Goal: Task Accomplishment & Management: Manage account settings

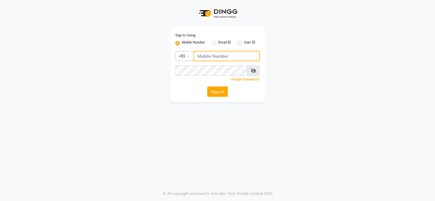
drag, startPoint x: 209, startPoint y: 59, endPoint x: 219, endPoint y: 62, distance: 10.6
click at [210, 59] on input "Username" at bounding box center [227, 56] width 66 height 10
type input "9960830002"
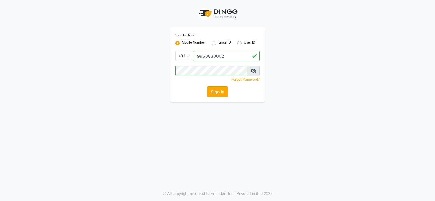
click at [210, 90] on button "Sign In" at bounding box center [217, 91] width 21 height 10
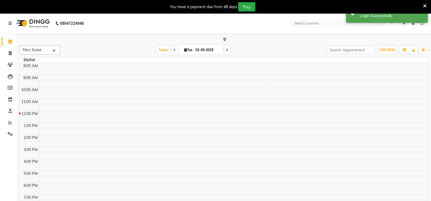
select select "en"
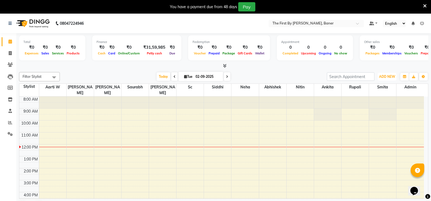
drag, startPoint x: 392, startPoint y: 76, endPoint x: 388, endPoint y: 81, distance: 6.8
click at [392, 76] on span "ADD NEW" at bounding box center [387, 76] width 16 height 4
click at [376, 100] on link "Add Attendance" at bounding box center [374, 101] width 43 height 7
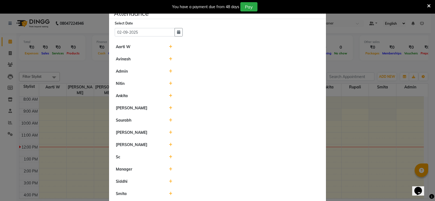
click at [169, 47] on icon at bounding box center [171, 47] width 4 height 4
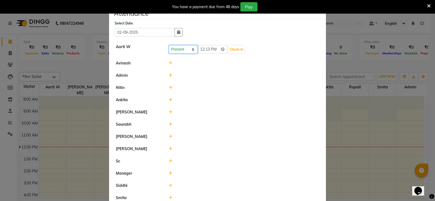
drag, startPoint x: 191, startPoint y: 47, endPoint x: 197, endPoint y: 48, distance: 5.5
click at [195, 48] on select "Present Absent Late Half Day Weekly Off" at bounding box center [183, 49] width 29 height 8
click at [202, 48] on input "12:13" at bounding box center [213, 49] width 30 height 8
type input "10:00"
drag, startPoint x: 240, startPoint y: 55, endPoint x: 239, endPoint y: 50, distance: 4.4
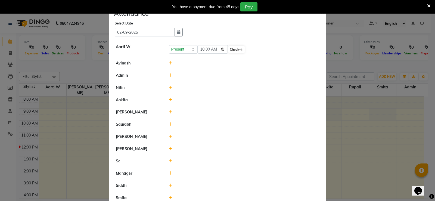
click at [239, 54] on li "Aarti W Present Absent Late Half Day Weekly Off 10:00 Check-In" at bounding box center [217, 49] width 214 height 17
click at [238, 48] on button "Check-In" at bounding box center [236, 50] width 16 height 8
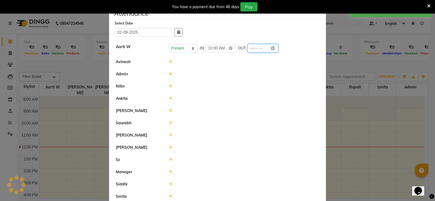
click at [248, 49] on input "time" at bounding box center [263, 48] width 30 height 8
type input "19:00"
click at [222, 70] on li "Admin" at bounding box center [217, 74] width 214 height 13
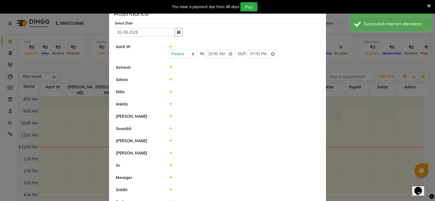
click at [169, 80] on icon at bounding box center [171, 80] width 4 height 4
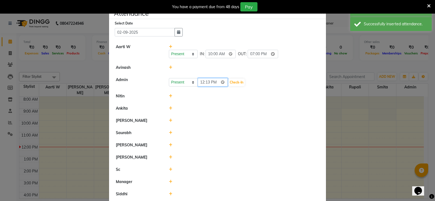
click at [199, 82] on input "12:13" at bounding box center [213, 82] width 30 height 8
type input "10:00"
drag, startPoint x: 251, startPoint y: 81, endPoint x: 243, endPoint y: 82, distance: 8.2
click at [250, 81] on div "Present Absent Late Half Day Weekly Off 10:00 Check-In" at bounding box center [244, 82] width 151 height 9
click at [241, 82] on button "Check-In" at bounding box center [236, 83] width 16 height 8
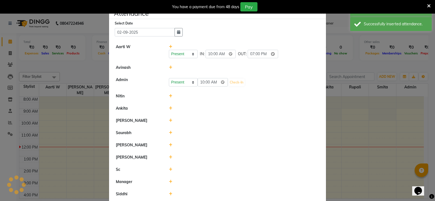
click at [252, 80] on div "Present Absent Late Half Day Weekly Off 10:00 Check-In" at bounding box center [244, 82] width 151 height 9
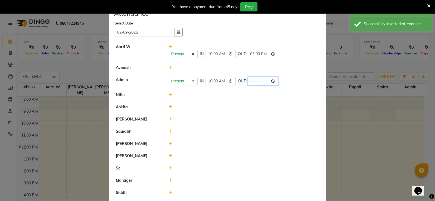
click at [249, 80] on input "time" at bounding box center [263, 81] width 30 height 8
type input "19:00"
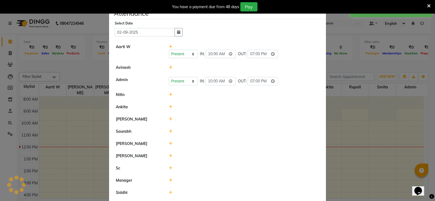
click at [194, 103] on li "Ankita" at bounding box center [217, 107] width 214 height 13
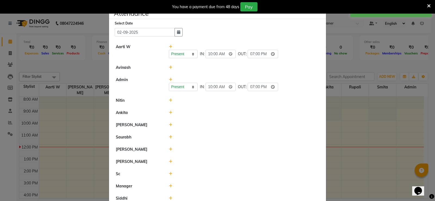
click at [169, 100] on icon at bounding box center [171, 100] width 4 height 4
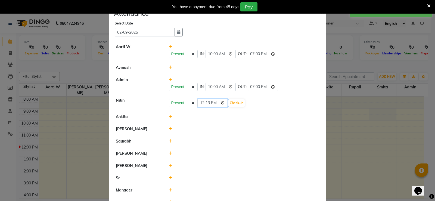
click at [207, 103] on input "12:13" at bounding box center [213, 103] width 30 height 8
click at [202, 103] on input "00:00" at bounding box center [213, 103] width 30 height 8
click at [201, 103] on input "00:00" at bounding box center [213, 103] width 30 height 8
type input "10:00"
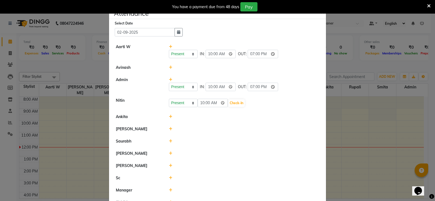
click at [257, 103] on div "Present Absent Late Half Day Weekly Off 10:00 Check-In" at bounding box center [244, 103] width 151 height 9
drag, startPoint x: 227, startPoint y: 101, endPoint x: 232, endPoint y: 102, distance: 4.7
click at [229, 101] on button "Check-In" at bounding box center [236, 103] width 16 height 8
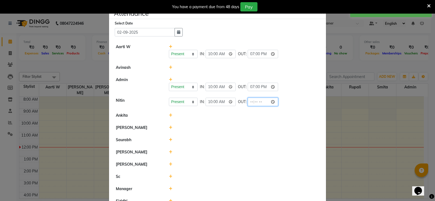
drag, startPoint x: 257, startPoint y: 102, endPoint x: 251, endPoint y: 102, distance: 5.7
click at [256, 102] on input "time" at bounding box center [263, 102] width 30 height 8
click at [251, 102] on input "time" at bounding box center [263, 102] width 30 height 8
type input "19:00"
click at [217, 128] on div at bounding box center [244, 128] width 159 height 6
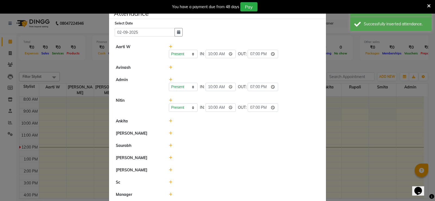
click at [166, 120] on div at bounding box center [244, 121] width 159 height 6
click at [169, 121] on icon at bounding box center [171, 121] width 4 height 4
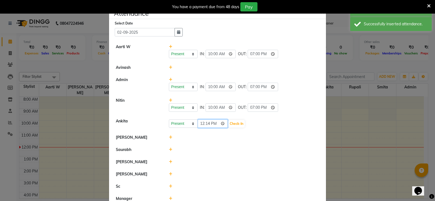
click at [203, 121] on input "12:14" at bounding box center [213, 123] width 30 height 8
type input "10:00"
click at [241, 121] on button "Check-In" at bounding box center [236, 124] width 16 height 8
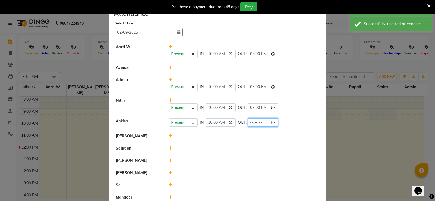
click at [250, 120] on input "time" at bounding box center [263, 122] width 30 height 8
type input "19:00"
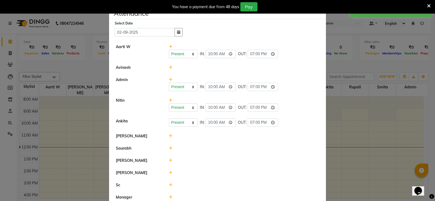
click at [205, 149] on div at bounding box center [244, 148] width 159 height 6
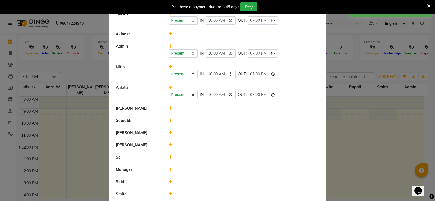
scroll to position [82, 0]
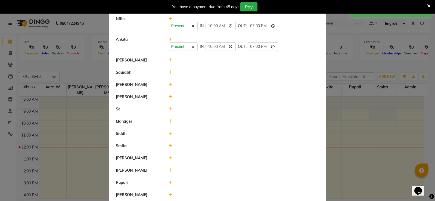
click at [169, 62] on icon at bounding box center [171, 60] width 4 height 4
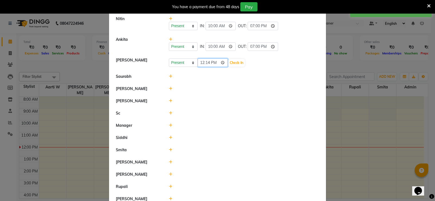
click at [198, 63] on input "12:14" at bounding box center [213, 62] width 30 height 8
type input "10:00"
click at [240, 63] on button "Check-In" at bounding box center [236, 63] width 16 height 8
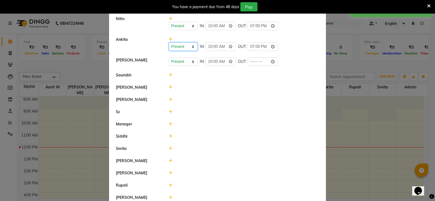
click at [179, 49] on select "Present Absent Late Half Day Weekly Off" at bounding box center [183, 46] width 29 height 8
select select "A"
click at [169, 42] on select "Present Absent Late Half Day Weekly Off" at bounding box center [183, 46] width 29 height 8
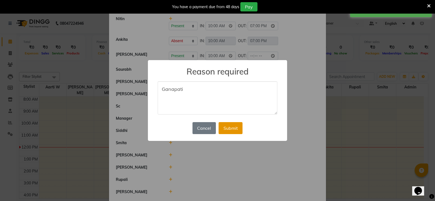
type textarea "Ganapati"
click at [222, 127] on button "Submit" at bounding box center [231, 128] width 24 height 12
select select "A"
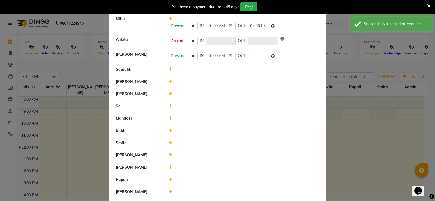
click at [170, 70] on icon at bounding box center [171, 69] width 4 height 4
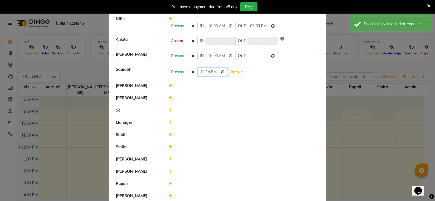
click at [201, 73] on input "12:14" at bounding box center [213, 72] width 30 height 8
click at [213, 73] on input "22:00" at bounding box center [213, 72] width 30 height 8
type input "10:00"
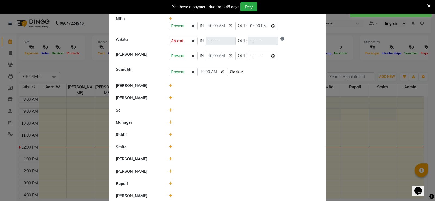
click at [238, 69] on button "Check-In" at bounding box center [236, 72] width 16 height 8
select select "A"
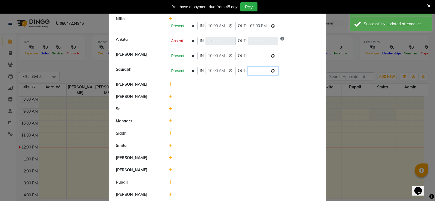
click at [250, 73] on input "time" at bounding box center [263, 71] width 30 height 8
type input "19:00"
click at [213, 92] on li "[PERSON_NAME]" at bounding box center [217, 97] width 214 height 13
select select "A"
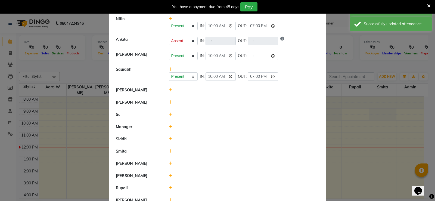
click at [169, 89] on icon at bounding box center [171, 90] width 4 height 4
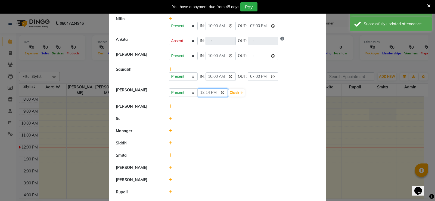
click at [198, 96] on input "12:14" at bounding box center [213, 92] width 30 height 8
type input "10:00"
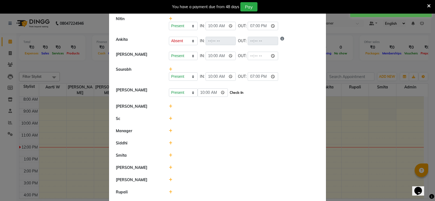
click at [239, 95] on button "Check-In" at bounding box center [236, 93] width 16 height 8
select select "A"
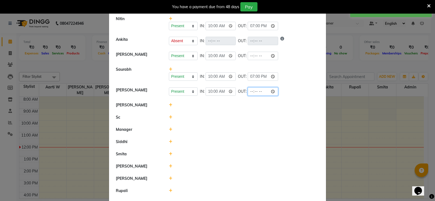
click at [247, 91] on div "OUT:" at bounding box center [258, 91] width 40 height 8
type input "10:00"
click at [216, 125] on li "Manager" at bounding box center [217, 129] width 214 height 13
select select "A"
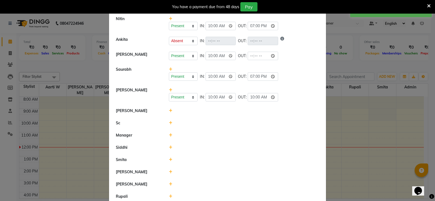
click at [169, 111] on icon at bounding box center [171, 111] width 4 height 4
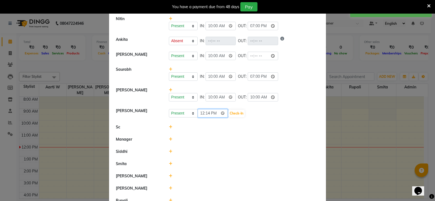
click at [198, 112] on input "12:14" at bounding box center [213, 113] width 30 height 8
type input "10:00"
click at [228, 113] on div "Present Absent Late Half Day Weekly Off 10:00 Check-In" at bounding box center [244, 113] width 151 height 9
click at [236, 113] on button "Check-In" at bounding box center [236, 114] width 16 height 8
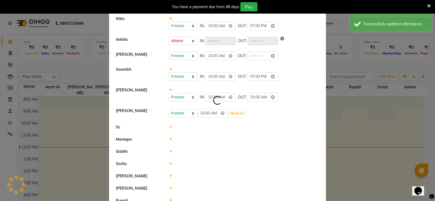
select select "A"
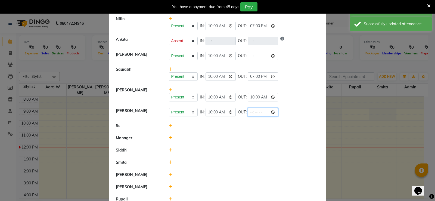
click at [252, 112] on input "time" at bounding box center [263, 112] width 30 height 8
type input "19:00"
click at [203, 147] on li "Siddhi" at bounding box center [217, 150] width 214 height 13
select select "A"
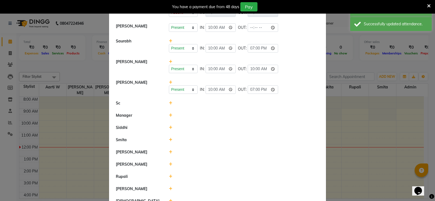
scroll to position [150, 0]
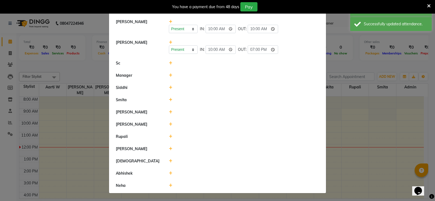
drag, startPoint x: 167, startPoint y: 63, endPoint x: 169, endPoint y: 63, distance: 2.8
click at [169, 63] on icon at bounding box center [171, 63] width 4 height 4
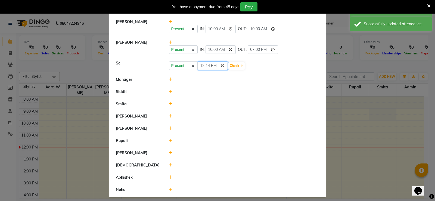
click at [198, 66] on input "12:14" at bounding box center [213, 65] width 30 height 8
type input "10:00"
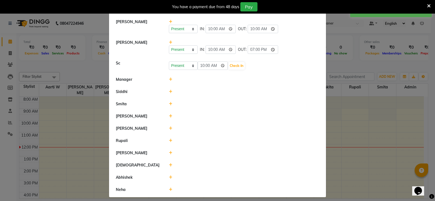
drag, startPoint x: 245, startPoint y: 63, endPoint x: 239, endPoint y: 67, distance: 7.6
click at [244, 64] on div "Present Absent Late Half Day Weekly Off 10:00 Check-In" at bounding box center [244, 65] width 151 height 9
click at [238, 67] on button "Check-In" at bounding box center [236, 66] width 16 height 8
select select "A"
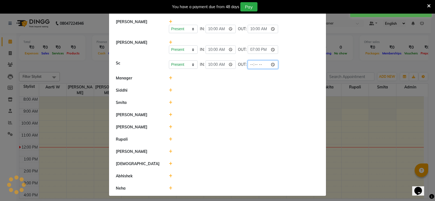
click at [250, 64] on input "time" at bounding box center [263, 64] width 30 height 8
type input "19:00"
click at [201, 117] on div at bounding box center [244, 115] width 159 height 6
select select "A"
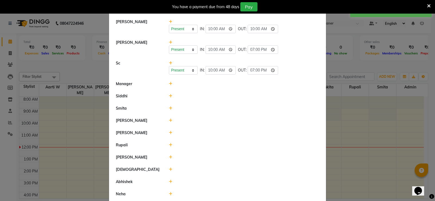
click at [169, 83] on icon at bounding box center [171, 84] width 4 height 4
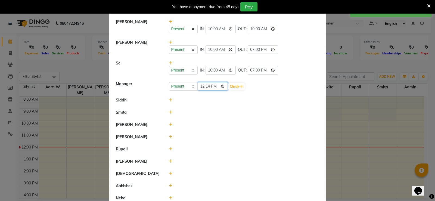
click at [205, 86] on input "12:14" at bounding box center [213, 86] width 30 height 8
click at [202, 87] on input "12:14" at bounding box center [213, 86] width 30 height 8
type input "10:00"
click at [241, 85] on button "Check-In" at bounding box center [236, 87] width 16 height 8
click at [250, 85] on div "Present Absent Late Half Day Weekly Off 10:00 Check-In" at bounding box center [244, 86] width 151 height 9
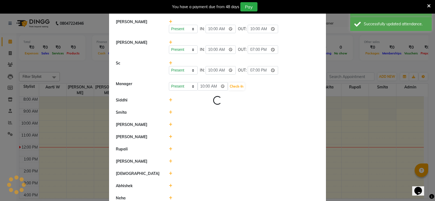
select select "A"
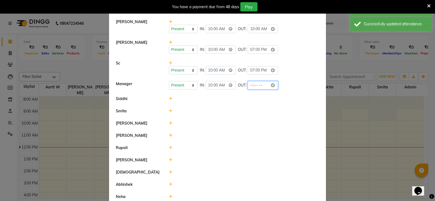
click at [249, 85] on input "time" at bounding box center [263, 85] width 30 height 8
type input "19:00"
click at [241, 102] on li "Siddhi" at bounding box center [217, 99] width 214 height 13
select select "A"
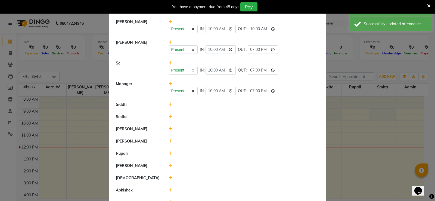
click at [169, 103] on icon at bounding box center [171, 104] width 4 height 4
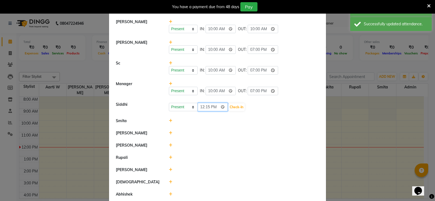
click at [204, 105] on input "12:15" at bounding box center [213, 107] width 30 height 8
type input "10:00"
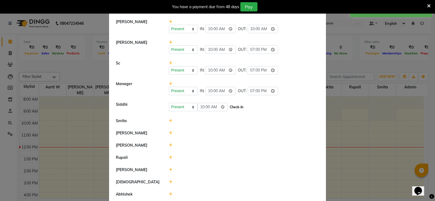
drag, startPoint x: 230, startPoint y: 105, endPoint x: 235, endPoint y: 106, distance: 4.8
click at [231, 105] on button "Check-In" at bounding box center [236, 107] width 16 height 8
select select "A"
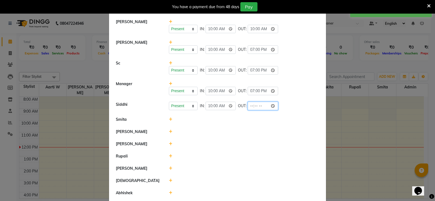
drag, startPoint x: 253, startPoint y: 105, endPoint x: 249, endPoint y: 107, distance: 4.6
click at [251, 106] on input "time" at bounding box center [263, 106] width 30 height 8
click at [249, 107] on input "time" at bounding box center [263, 106] width 30 height 8
type input "19:00"
select select "A"
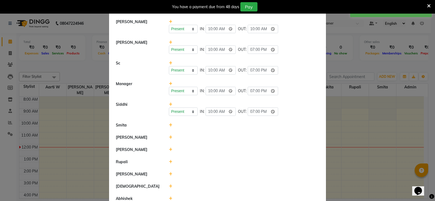
click at [169, 125] on icon at bounding box center [171, 125] width 4 height 4
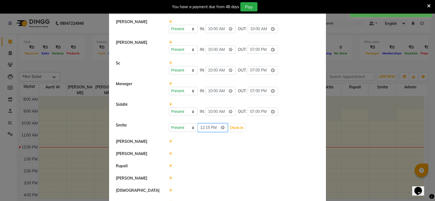
click at [202, 126] on input "12:15" at bounding box center [213, 127] width 30 height 8
type input "10:00"
drag, startPoint x: 282, startPoint y: 123, endPoint x: 280, endPoint y: 129, distance: 6.7
click at [281, 127] on div "Present Absent Late Half Day Weekly Off 10:00 Check-In" at bounding box center [244, 127] width 159 height 10
click at [240, 128] on button "Check-In" at bounding box center [236, 128] width 16 height 8
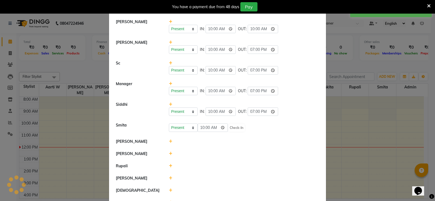
select select "A"
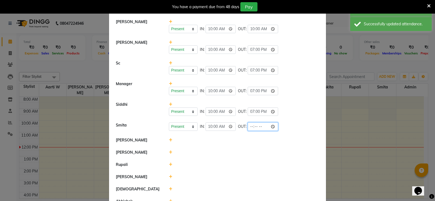
click at [250, 123] on input "time" at bounding box center [263, 126] width 30 height 8
type input "19:00"
click at [242, 148] on li "[PERSON_NAME]" at bounding box center [217, 152] width 214 height 13
select select "A"
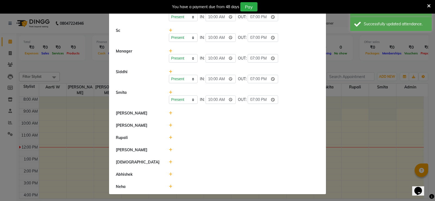
scroll to position [183, 0]
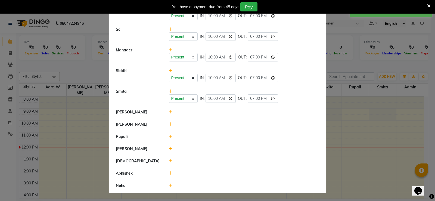
click at [169, 112] on icon at bounding box center [171, 112] width 4 height 4
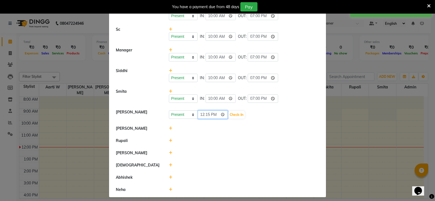
click at [198, 114] on input "12:15" at bounding box center [213, 114] width 30 height 8
type input "10:00"
click at [238, 113] on button "Check-In" at bounding box center [236, 115] width 16 height 8
select select "A"
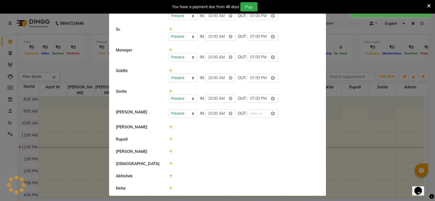
click at [248, 114] on input "time" at bounding box center [263, 113] width 30 height 8
type input "19:00"
click at [239, 136] on li "Rupali" at bounding box center [217, 139] width 214 height 13
select select "A"
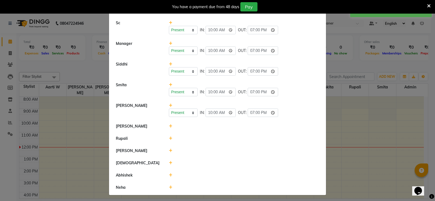
scroll to position [192, 0]
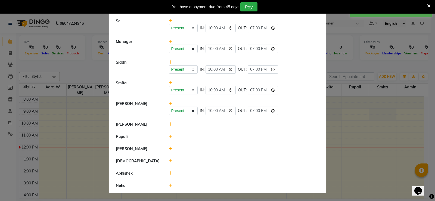
drag, startPoint x: 165, startPoint y: 124, endPoint x: 168, endPoint y: 124, distance: 2.7
click at [166, 124] on div at bounding box center [244, 124] width 159 height 6
click at [169, 124] on icon at bounding box center [171, 124] width 4 height 4
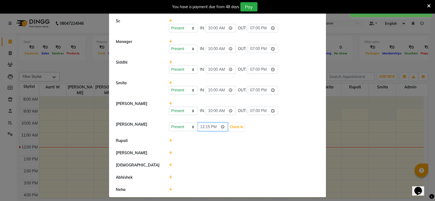
click at [202, 124] on input "12:15" at bounding box center [213, 127] width 30 height 8
type input "10:00"
drag, startPoint x: 229, startPoint y: 126, endPoint x: 232, endPoint y: 126, distance: 2.8
click at [229, 126] on button "Check-In" at bounding box center [236, 127] width 16 height 8
select select "A"
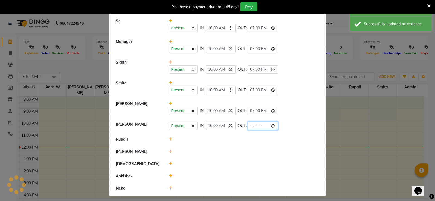
click at [248, 126] on input "time" at bounding box center [263, 125] width 30 height 8
type input "19:00"
click at [221, 147] on li "Shravan" at bounding box center [217, 151] width 214 height 13
select select "A"
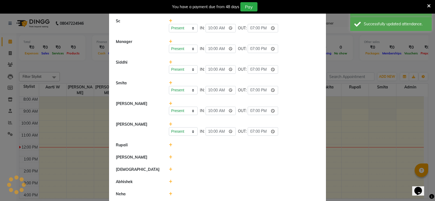
scroll to position [200, 0]
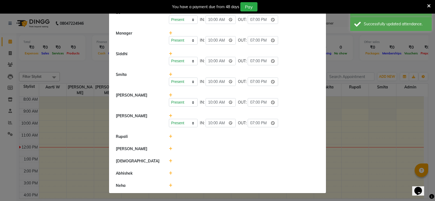
click at [169, 137] on icon at bounding box center [171, 137] width 4 height 4
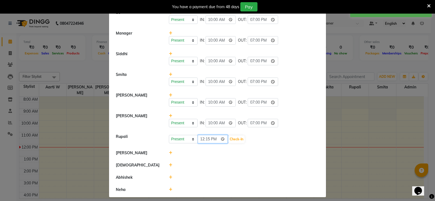
click at [202, 136] on input "12:15" at bounding box center [213, 139] width 30 height 8
type input "10:00"
click at [238, 137] on button "Check-In" at bounding box center [236, 139] width 16 height 8
select select "A"
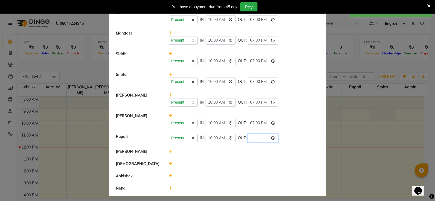
click at [248, 139] on input "time" at bounding box center [263, 138] width 30 height 8
type input "19:00"
click at [195, 174] on div at bounding box center [244, 176] width 159 height 6
select select "A"
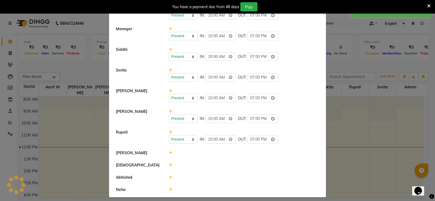
scroll to position [209, 0]
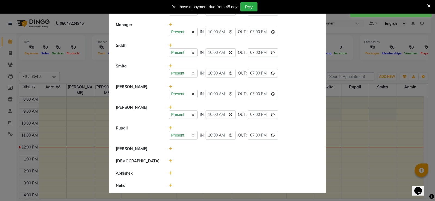
click at [167, 173] on div at bounding box center [244, 173] width 159 height 6
click at [169, 173] on icon at bounding box center [171, 173] width 4 height 4
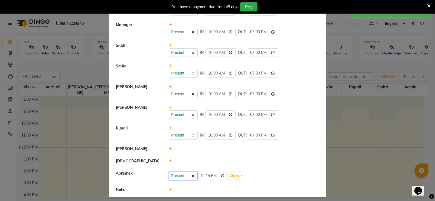
click at [194, 173] on select "Present Absent Late Half Day Weekly Off" at bounding box center [183, 176] width 29 height 8
click at [200, 174] on input "12:15" at bounding box center [213, 176] width 30 height 8
type input "10:00"
click at [237, 176] on button "Check-In" at bounding box center [236, 176] width 16 height 8
select select "A"
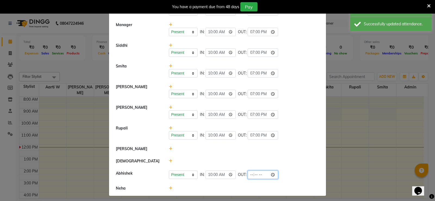
click at [248, 172] on input "time" at bounding box center [263, 174] width 30 height 8
type input "19:00"
click at [213, 184] on li "Neha" at bounding box center [217, 188] width 214 height 12
select select "A"
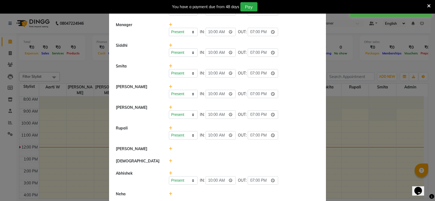
click at [169, 194] on icon at bounding box center [171, 194] width 4 height 4
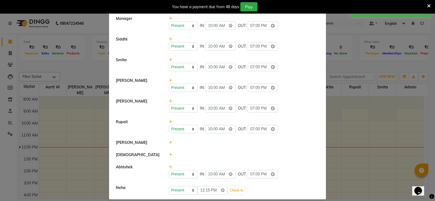
scroll to position [221, 0]
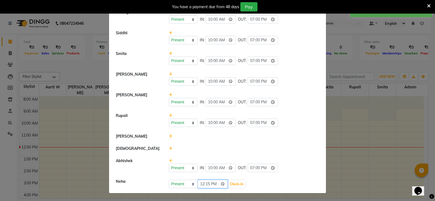
click at [201, 185] on input "12:15" at bounding box center [213, 184] width 30 height 8
type input "10:00"
click at [235, 183] on button "Check-In" at bounding box center [236, 184] width 16 height 8
select select "A"
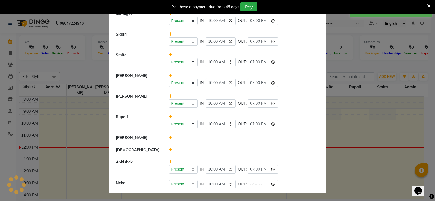
scroll to position [220, 0]
click at [253, 181] on input "time" at bounding box center [263, 184] width 30 height 8
type input "19:00"
click at [269, 164] on div "Present Absent Late Half Day Weekly Off IN: 10:00 OUT: 19:00" at bounding box center [244, 166] width 159 height 14
select select "A"
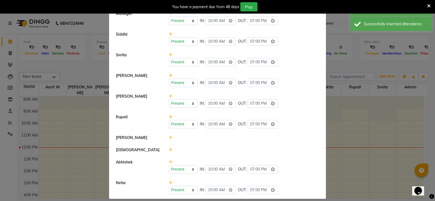
click at [308, 154] on li "Vaishnavi" at bounding box center [217, 150] width 214 height 13
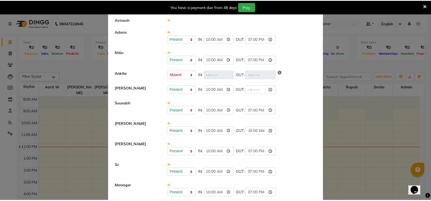
scroll to position [0, 0]
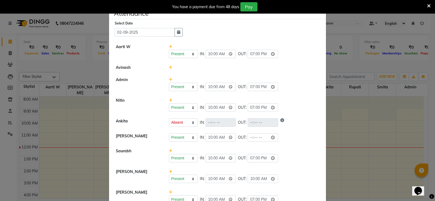
click at [323, 15] on button "×" at bounding box center [323, 11] width 14 height 15
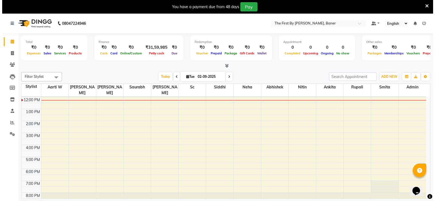
scroll to position [48, 0]
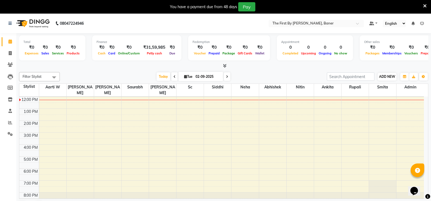
drag, startPoint x: 398, startPoint y: 76, endPoint x: 389, endPoint y: 78, distance: 8.5
click at [392, 78] on div "ADD NEW Toggle Dropdown Add Appointment Add Invoice Add Attendance Add Client F…" at bounding box center [377, 76] width 101 height 9
click at [390, 78] on span "ADD NEW" at bounding box center [387, 76] width 16 height 4
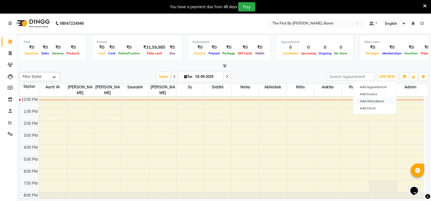
click at [370, 102] on link "Add Attendance" at bounding box center [374, 101] width 43 height 7
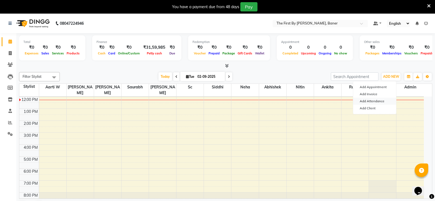
select select "A"
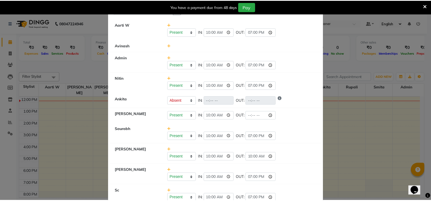
scroll to position [0, 0]
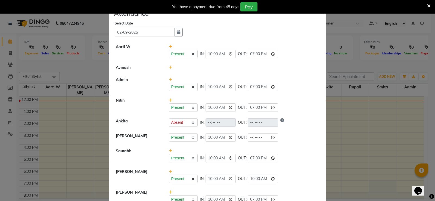
drag, startPoint x: 318, startPoint y: 15, endPoint x: 321, endPoint y: 13, distance: 3.2
click at [320, 14] on span "×" at bounding box center [322, 12] width 4 height 8
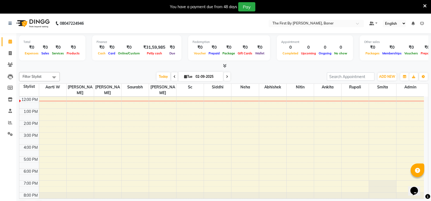
click at [427, 5] on div "You have a payment due from 48 days Pay" at bounding box center [215, 7] width 431 height 14
click at [425, 5] on icon at bounding box center [425, 6] width 4 height 5
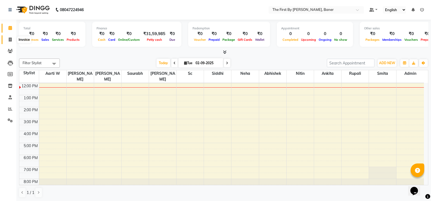
click at [11, 41] on icon at bounding box center [10, 40] width 3 height 4
select select "6411"
select select "service"
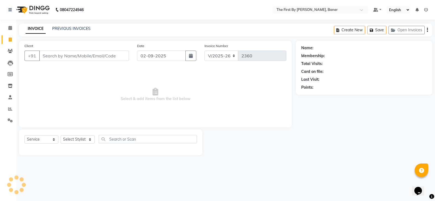
click at [70, 54] on input "Client" at bounding box center [84, 56] width 90 height 10
click at [55, 56] on input "901103564" at bounding box center [70, 56] width 62 height 10
click at [58, 57] on input "901103564" at bounding box center [70, 56] width 62 height 10
type input "9011035164"
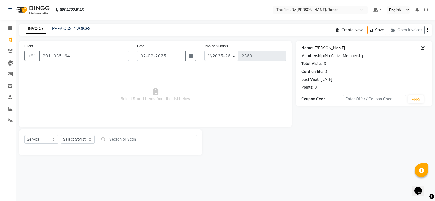
click at [321, 49] on link "Rutuja" at bounding box center [329, 48] width 30 height 6
click at [3, 27] on link "Calendar" at bounding box center [8, 28] width 13 height 9
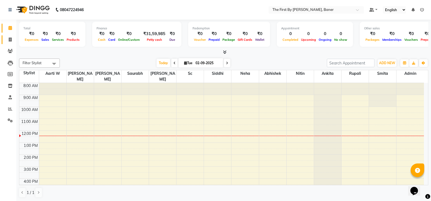
click at [5, 42] on link "Invoice" at bounding box center [8, 39] width 13 height 9
select select "6411"
select select "service"
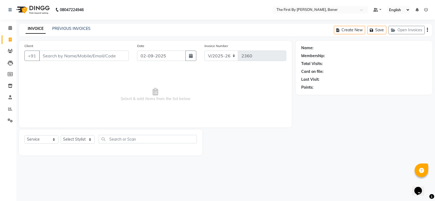
click at [69, 57] on input "Client" at bounding box center [84, 56] width 90 height 10
click at [10, 29] on icon at bounding box center [10, 28] width 4 height 4
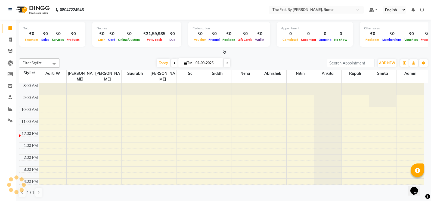
scroll to position [48, 0]
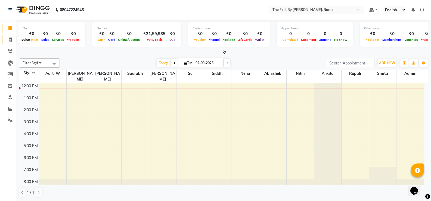
click at [10, 43] on link "Invoice" at bounding box center [8, 39] width 13 height 9
select select "6411"
select select "service"
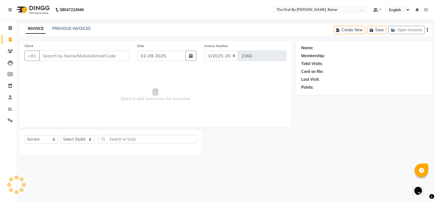
click at [60, 54] on input "Client" at bounding box center [84, 56] width 90 height 10
type input "9881448003"
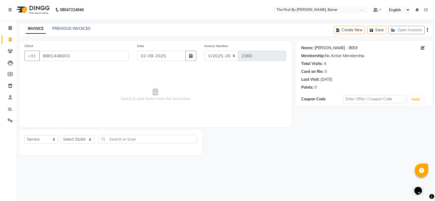
click at [327, 45] on div "Name: Amruta Dnyansagar - 8003 Membership: No Active Membership Total Visits: 4…" at bounding box center [364, 66] width 126 height 47
click at [326, 49] on link "Amruta Dnyansagar - 8003" at bounding box center [335, 48] width 43 height 6
click at [8, 25] on span at bounding box center [10, 28] width 10 height 6
click at [5, 26] on link "Calendar" at bounding box center [8, 28] width 13 height 9
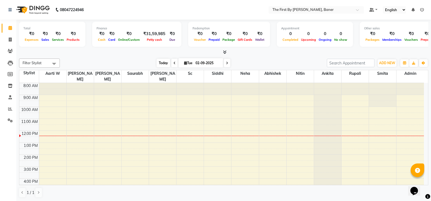
click at [165, 61] on span "Today" at bounding box center [164, 63] width 14 height 8
click at [225, 64] on span at bounding box center [227, 63] width 7 height 8
type input "03-09-2025"
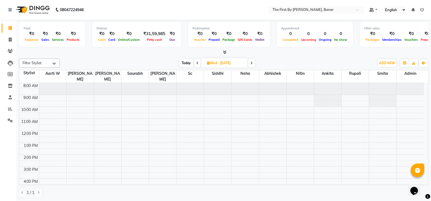
click at [248, 102] on div "8:00 AM 9:00 AM 10:00 AM 11:00 AM 12:00 PM 1:00 PM 2:00 PM 3:00 PM 4:00 PM 5:00…" at bounding box center [221, 160] width 404 height 155
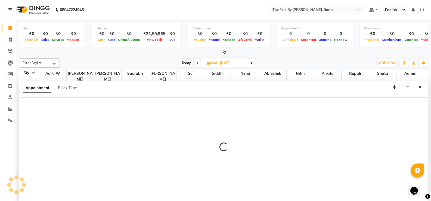
scroll to position [0, 0]
select select "81168"
select select "tentative"
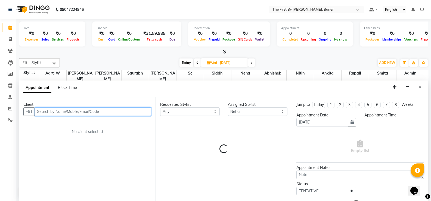
select select "600"
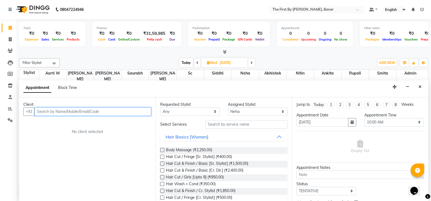
click at [63, 111] on input "text" at bounding box center [93, 111] width 117 height 8
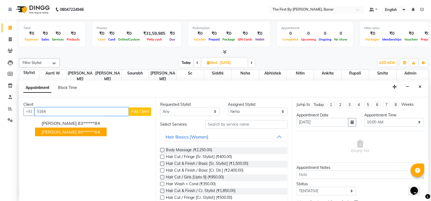
click at [78, 131] on ngb-highlight "90******64" at bounding box center [89, 131] width 22 height 5
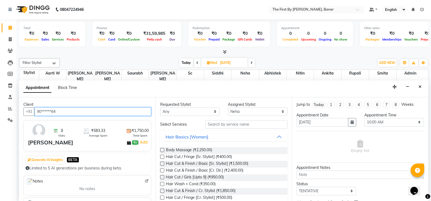
type input "90******64"
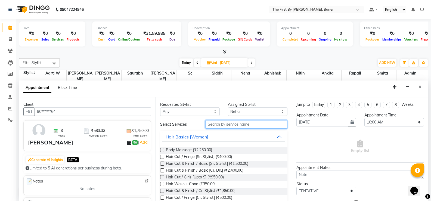
click at [214, 123] on input "text" at bounding box center [246, 124] width 82 height 8
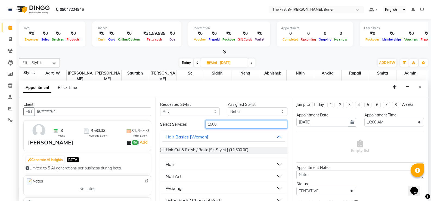
type input "1500"
click at [214, 147] on div "Hair Cut & Finish / Basic [Sr. Stylist] (₹1,500.00)" at bounding box center [223, 150] width 127 height 15
click at [214, 146] on div "Hair Cut & Finish / Basic [Sr. Stylist] (₹1,500.00)" at bounding box center [223, 150] width 127 height 15
click at [214, 147] on div "Hair Cut & Finish / Basic [Sr. Stylist] (₹1,500.00)" at bounding box center [223, 150] width 127 height 15
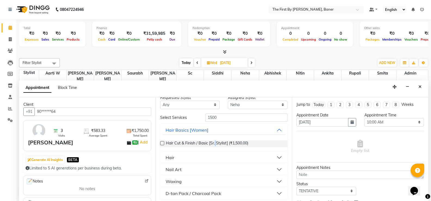
scroll to position [10, 0]
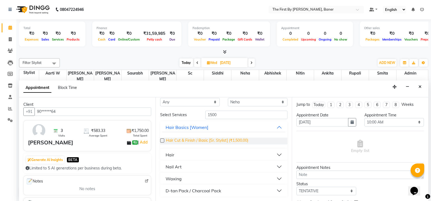
drag, startPoint x: 200, startPoint y: 137, endPoint x: 202, endPoint y: 139, distance: 2.9
click at [200, 138] on span "Hair Cut & Finish / Basic [Sr. Stylist] (₹1,500.00)" at bounding box center [207, 141] width 82 height 7
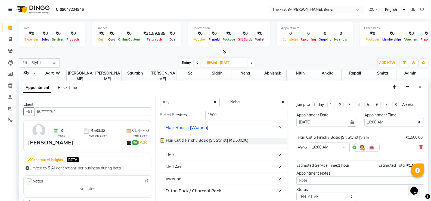
checkbox input "false"
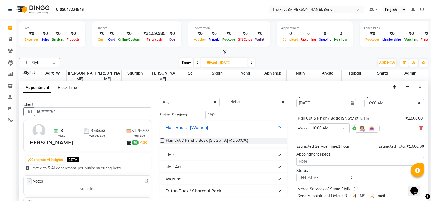
scroll to position [34, 0]
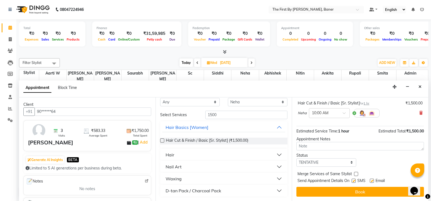
click at [347, 194] on button "Book" at bounding box center [359, 192] width 127 height 10
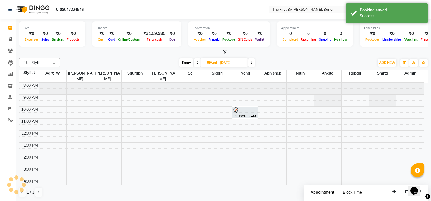
scroll to position [0, 0]
drag, startPoint x: 184, startPoint y: 63, endPoint x: 186, endPoint y: 72, distance: 9.2
click at [184, 64] on span "Today" at bounding box center [186, 63] width 14 height 8
type input "02-09-2025"
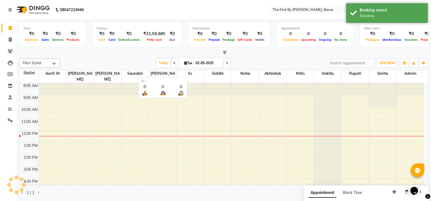
scroll to position [48, 0]
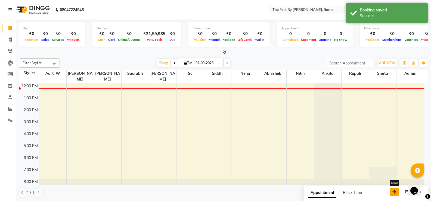
click at [392, 190] on icon "button" at bounding box center [394, 192] width 4 height 4
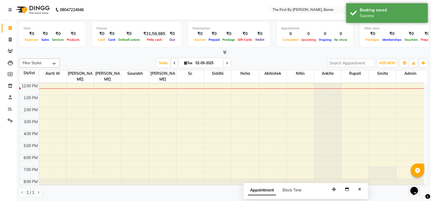
click at [358, 190] on button "Close" at bounding box center [360, 189] width 8 height 8
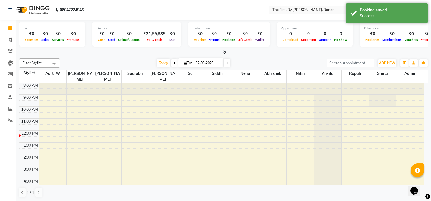
scroll to position [0, 0]
click at [133, 114] on div "8:00 AM 9:00 AM 10:00 AM 11:00 AM 12:00 PM 1:00 PM 2:00 PM 3:00 PM 4:00 PM 5:00…" at bounding box center [221, 160] width 404 height 155
select select "49037"
select select "660"
select select "tentative"
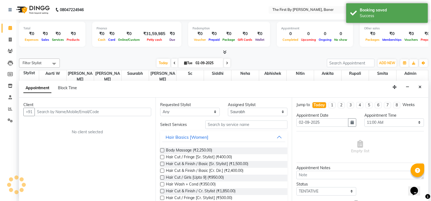
scroll to position [0, 0]
type input "t"
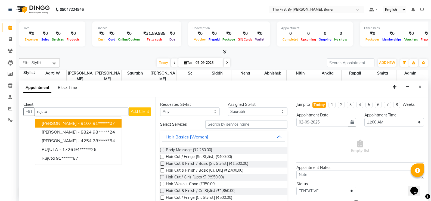
click at [46, 108] on input "rujuta" at bounding box center [82, 111] width 94 height 8
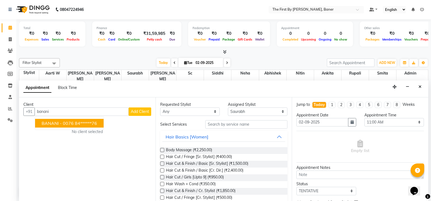
scroll to position [0, 0]
drag, startPoint x: 51, startPoint y: 125, endPoint x: 93, endPoint y: 126, distance: 41.3
click at [52, 125] on span "BANANI - 0076" at bounding box center [58, 123] width 32 height 5
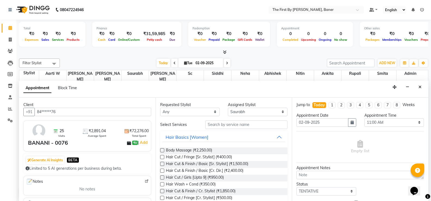
type input "84******76"
click at [249, 120] on div "Requested Stylist Any Aarti W Abhishek Admin Ankita Hazra Keshav Neha Nitin Rup…" at bounding box center [223, 150] width 136 height 104
click at [249, 122] on input "text" at bounding box center [246, 124] width 82 height 8
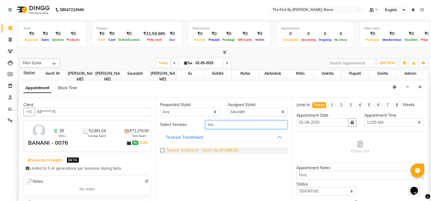
type input "tou"
click at [201, 151] on span "Texture Treatment - Touch Up (₹1,888.00)" at bounding box center [202, 150] width 73 height 7
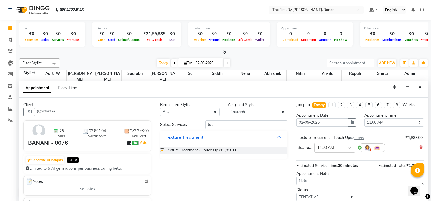
checkbox input "false"
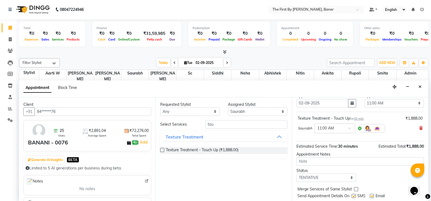
scroll to position [34, 0]
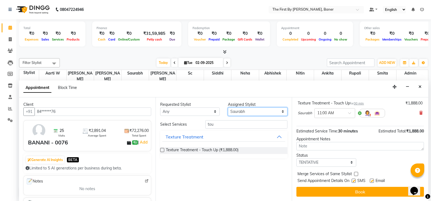
click at [235, 111] on select "Select Aarti W Abhishek Admin Ankita Hazra Keshav Neha Nitin Rupali Rushikesh S…" at bounding box center [258, 111] width 60 height 8
select select "69831"
click at [228, 107] on select "Select Aarti W Abhishek Admin Ankita Hazra Keshav Neha Nitin Rupali Rushikesh S…" at bounding box center [258, 111] width 60 height 8
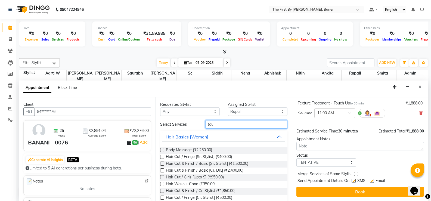
click at [213, 127] on input "tou" at bounding box center [246, 124] width 82 height 8
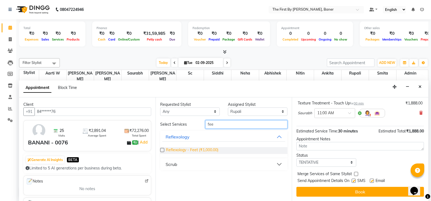
type input "fee"
click at [207, 150] on span "Reflexology - Feet (₹1,000.00)" at bounding box center [192, 150] width 52 height 7
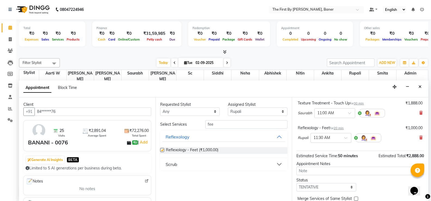
checkbox input "false"
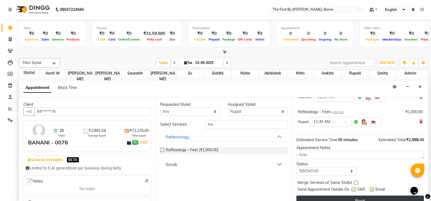
scroll to position [59, 0]
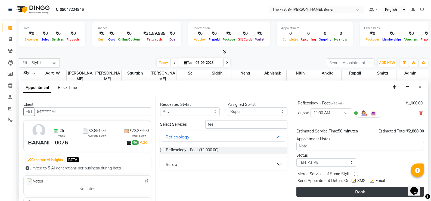
click at [316, 189] on button "Book" at bounding box center [359, 192] width 127 height 10
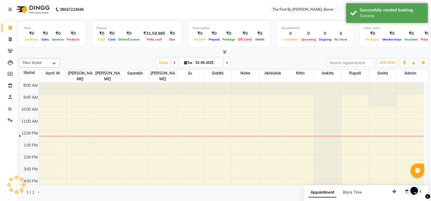
scroll to position [0, 0]
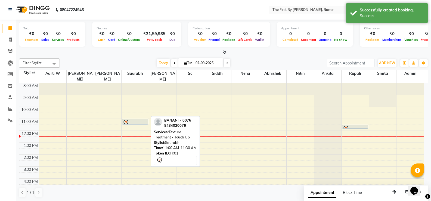
click at [142, 119] on div at bounding box center [135, 122] width 25 height 7
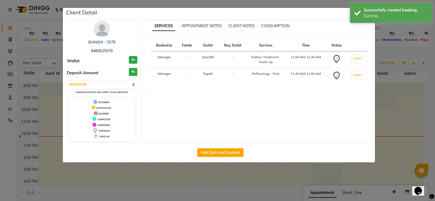
click at [351, 55] on td "START" at bounding box center [357, 59] width 22 height 17
click at [352, 57] on button "START" at bounding box center [357, 58] width 11 height 7
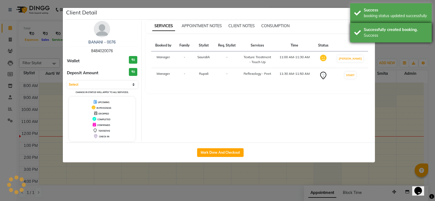
select select "1"
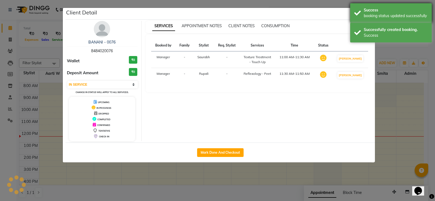
drag, startPoint x: 359, startPoint y: 31, endPoint x: 360, endPoint y: 22, distance: 9.2
click at [360, 27] on div "Successfully created booking. Success" at bounding box center [391, 33] width 82 height 20
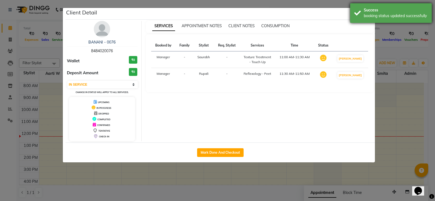
click at [362, 9] on div "Success booking status updated successfully" at bounding box center [391, 13] width 82 height 20
click at [370, 11] on button "button" at bounding box center [369, 13] width 10 height 10
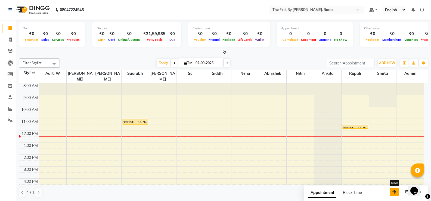
drag, startPoint x: 391, startPoint y: 191, endPoint x: 369, endPoint y: 190, distance: 21.8
click at [392, 190] on icon "button" at bounding box center [394, 192] width 4 height 4
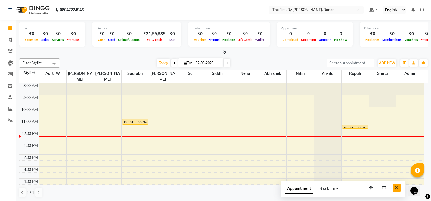
click at [395, 187] on icon "Close" at bounding box center [396, 188] width 3 height 4
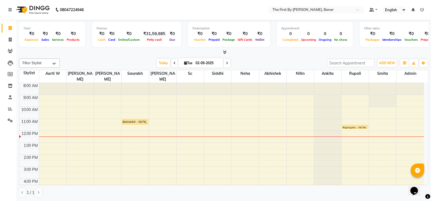
click at [183, 116] on div "8:00 AM 9:00 AM 10:00 AM 11:00 AM 12:00 PM 1:00 PM 2:00 PM 3:00 PM 4:00 PM 5:00…" at bounding box center [221, 160] width 404 height 155
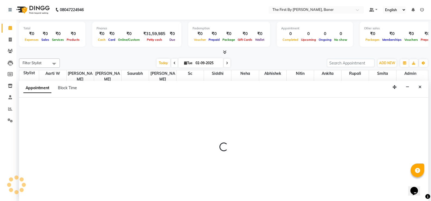
scroll to position [0, 0]
select select "49041"
select select "660"
select select "tentative"
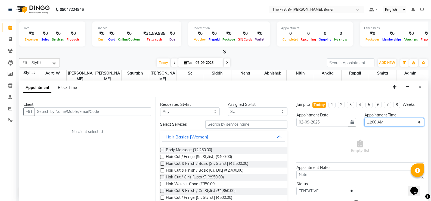
drag, startPoint x: 396, startPoint y: 121, endPoint x: 388, endPoint y: 125, distance: 9.1
click at [392, 124] on select "Select 09:00 AM 09:15 AM 09:30 AM 09:45 AM 10:00 AM 10:15 AM 10:30 AM 10:45 AM …" at bounding box center [394, 122] width 60 height 8
select select "690"
click at [364, 118] on select "Select 09:00 AM 09:15 AM 09:30 AM 09:45 AM 10:00 AM 10:15 AM 10:30 AM 10:45 AM …" at bounding box center [394, 122] width 60 height 8
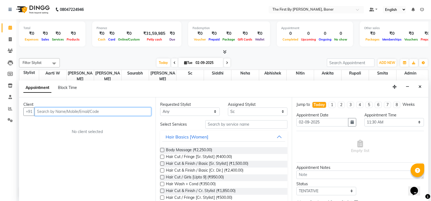
click at [99, 111] on input "text" at bounding box center [93, 111] width 117 height 8
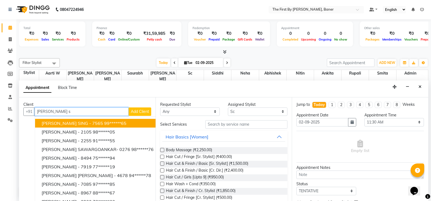
click at [71, 124] on span "ANKITA SING - 7565" at bounding box center [72, 122] width 61 height 5
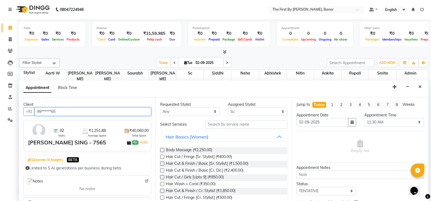
type input "99******65"
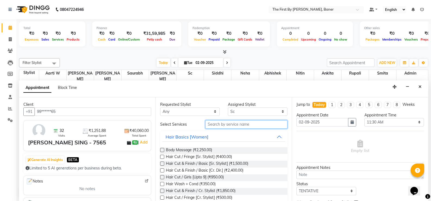
click at [229, 127] on input "text" at bounding box center [246, 124] width 82 height 8
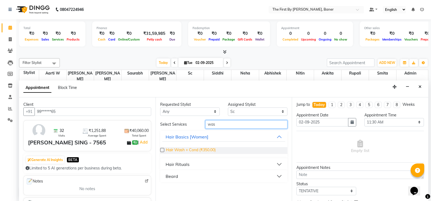
type input "was"
click at [201, 147] on span "Hair Wash + Cond (₹350.00)" at bounding box center [191, 150] width 50 height 7
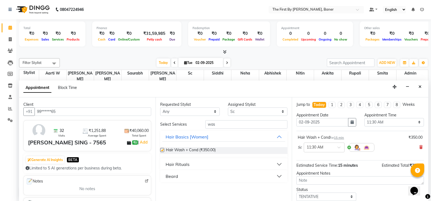
checkbox input "false"
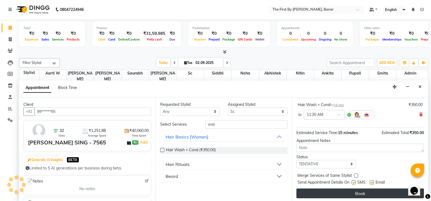
scroll to position [34, 0]
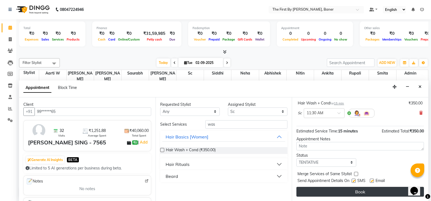
click at [356, 194] on button "Book" at bounding box center [359, 192] width 127 height 10
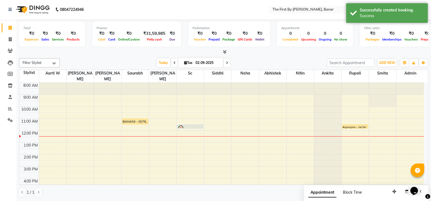
scroll to position [0, 0]
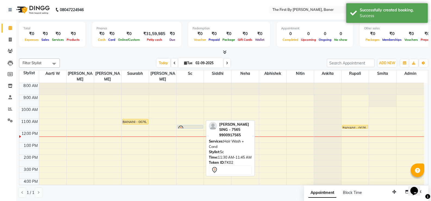
click at [181, 127] on div at bounding box center [190, 128] width 26 height 2
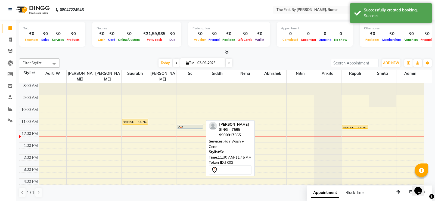
select select "7"
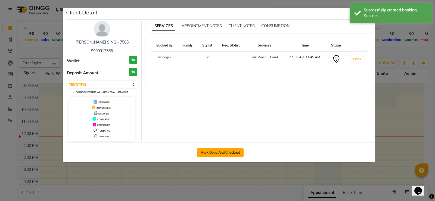
click at [206, 149] on button "Mark Done And Checkout" at bounding box center [220, 152] width 46 height 9
select select "6411"
select select "service"
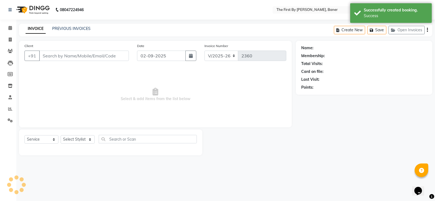
type input "99******65"
select select "49041"
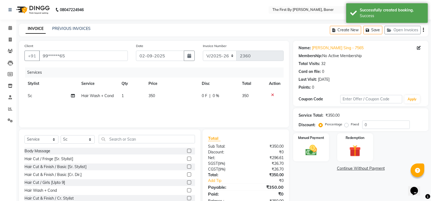
click at [163, 94] on td "350" at bounding box center [172, 96] width 54 height 12
select select "49041"
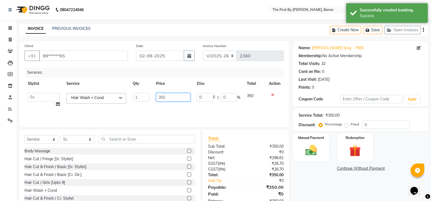
click at [163, 96] on input "350" at bounding box center [173, 97] width 34 height 8
type input "550"
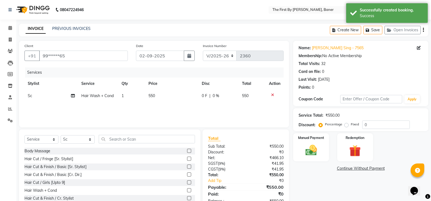
click at [168, 112] on div "Services Stylist Service Qty Price Disc Total Action Sc Hair Wash + Cond 1 550 …" at bounding box center [153, 94] width 259 height 54
drag, startPoint x: 303, startPoint y: 154, endPoint x: 320, endPoint y: 154, distance: 17.1
click at [303, 154] on img at bounding box center [310, 150] width 19 height 14
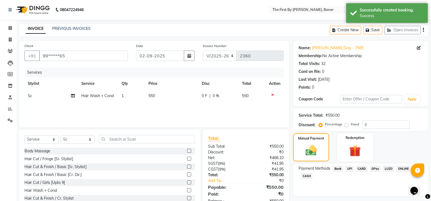
scroll to position [17, 0]
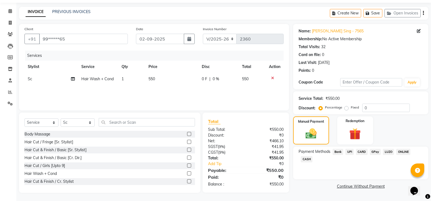
click at [346, 151] on span "UPI" at bounding box center [349, 152] width 8 height 6
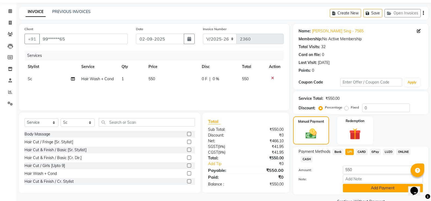
click at [362, 188] on button "Add Payment" at bounding box center [383, 188] width 80 height 8
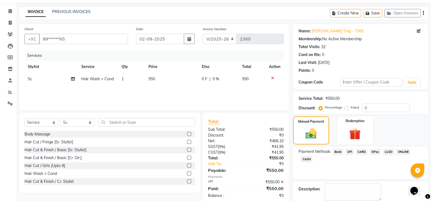
scroll to position [45, 0]
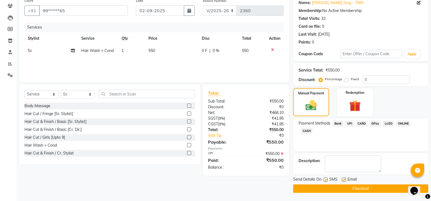
click at [360, 195] on main "INVOICE PREVIOUS INVOICES Create New Save Open Invoices Client +91 99******65 D…" at bounding box center [223, 90] width 415 height 222
click at [360, 192] on button "Checkout" at bounding box center [360, 188] width 135 height 8
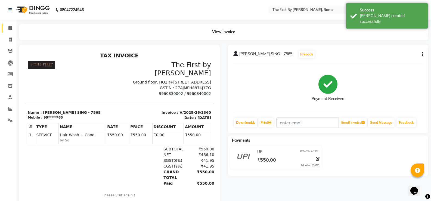
drag, startPoint x: 6, startPoint y: 18, endPoint x: 6, endPoint y: 28, distance: 10.6
click at [6, 19] on nav "08047224946 Select Location × The First By Aarti Walia - Baner, Baner Default P…" at bounding box center [215, 10] width 431 height 20
drag, startPoint x: 6, startPoint y: 28, endPoint x: 9, endPoint y: 43, distance: 14.9
click at [6, 29] on span at bounding box center [10, 28] width 10 height 6
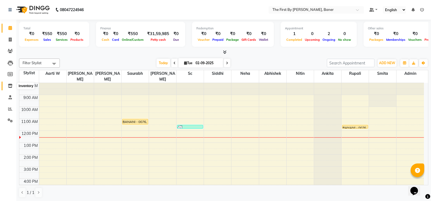
click at [8, 88] on span at bounding box center [10, 86] width 10 height 6
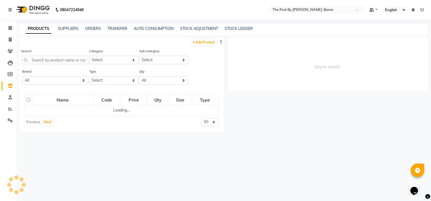
select select
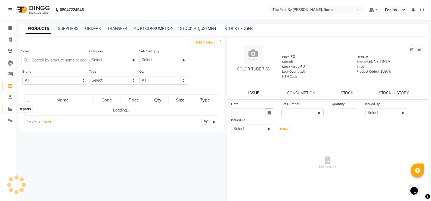
click at [10, 111] on span at bounding box center [10, 109] width 10 height 6
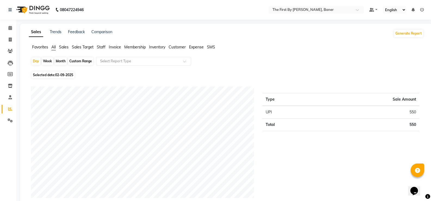
click at [61, 61] on div "Month" at bounding box center [60, 61] width 13 height 8
select select "9"
select select "2025"
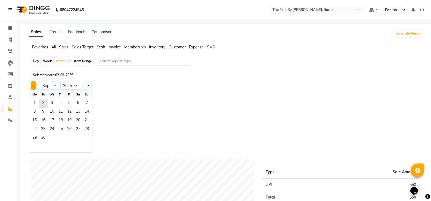
click at [36, 89] on ngb-datepicker "Jan Feb Mar Apr May Jun Jul Aug Sep Oct Nov Dec 2015 2016 2017 2018 2019 2020 2…" at bounding box center [61, 116] width 64 height 73
click at [34, 86] on span "Previous month" at bounding box center [34, 85] width 2 height 2
select select "8"
click at [68, 102] on span "1" at bounding box center [69, 103] width 9 height 9
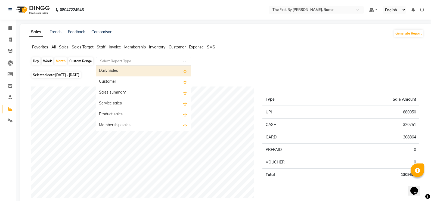
click at [110, 60] on input "text" at bounding box center [138, 60] width 78 height 5
click at [105, 46] on span "Staff" at bounding box center [101, 47] width 9 height 5
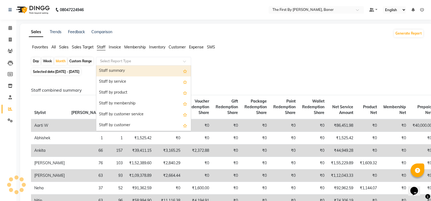
click at [119, 63] on input "text" at bounding box center [138, 60] width 78 height 5
click at [117, 70] on div "Staff summary" at bounding box center [143, 71] width 95 height 11
select select "csv"
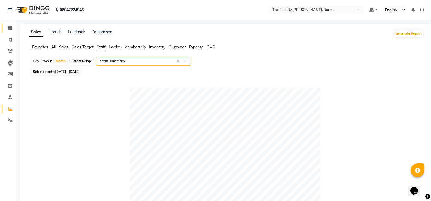
drag, startPoint x: 6, startPoint y: 27, endPoint x: 7, endPoint y: 30, distance: 3.4
click at [6, 28] on span at bounding box center [10, 28] width 10 height 6
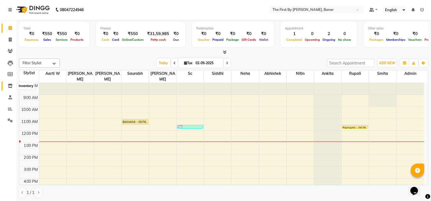
click at [8, 86] on icon at bounding box center [10, 86] width 5 height 4
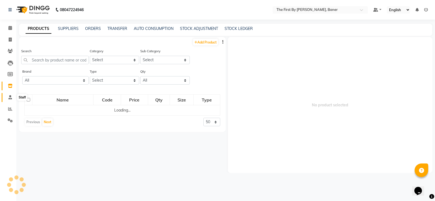
click at [11, 97] on icon at bounding box center [10, 97] width 4 height 4
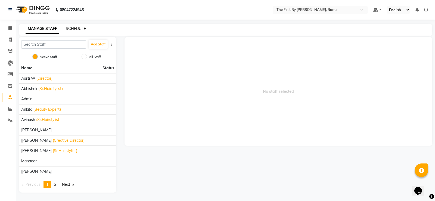
click at [75, 25] on div "MANAGE STAFF SCHEDULE" at bounding box center [225, 30] width 413 height 12
click at [77, 29] on link "SCHEDULE" at bounding box center [76, 28] width 20 height 5
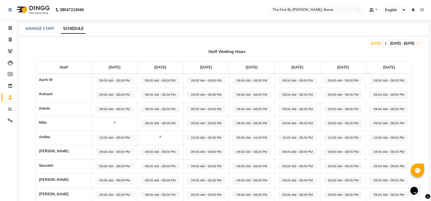
click at [385, 43] on icon at bounding box center [386, 43] width 2 height 3
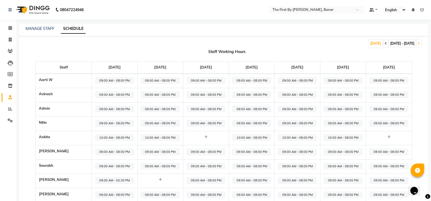
click at [385, 44] on icon at bounding box center [386, 43] width 2 height 3
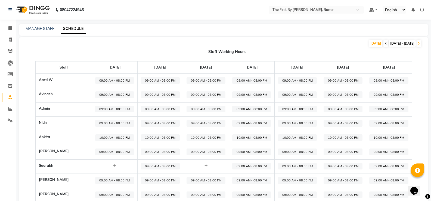
click at [383, 43] on span at bounding box center [385, 44] width 5 height 8
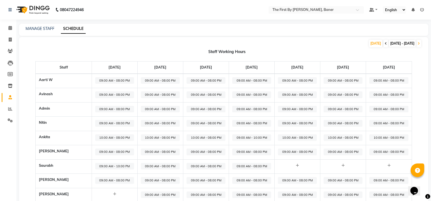
click at [385, 44] on icon at bounding box center [386, 43] width 2 height 3
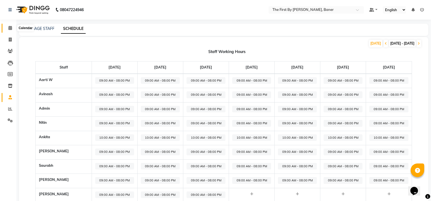
click at [7, 30] on span at bounding box center [10, 28] width 10 height 6
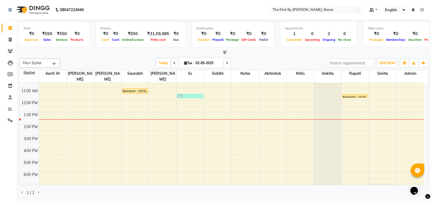
scroll to position [16, 0]
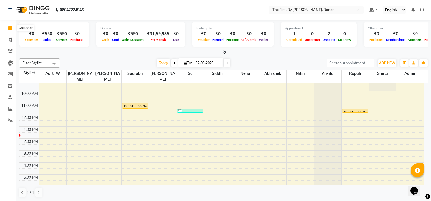
click at [11, 30] on span at bounding box center [10, 28] width 10 height 6
click at [4, 108] on link "Reports" at bounding box center [8, 109] width 13 height 9
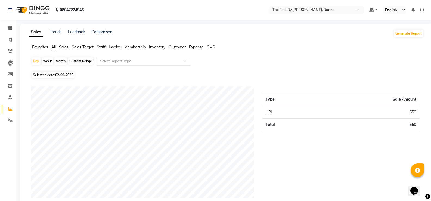
drag, startPoint x: 58, startPoint y: 61, endPoint x: 62, endPoint y: 67, distance: 7.2
click at [58, 61] on div "Month" at bounding box center [60, 61] width 13 height 8
select select "9"
select select "2025"
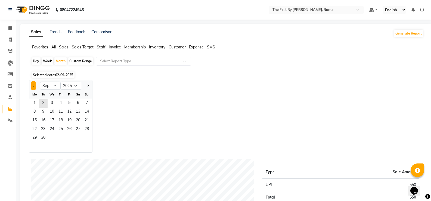
click at [33, 86] on button "Previous month" at bounding box center [33, 85] width 4 height 9
select select "8"
click at [68, 103] on span "1" at bounding box center [69, 103] width 9 height 9
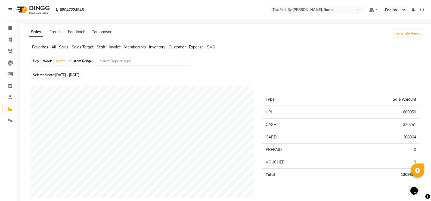
click at [8, 35] on li "Invoice" at bounding box center [8, 40] width 16 height 12
click at [1, 41] on li "Invoice" at bounding box center [8, 40] width 16 height 12
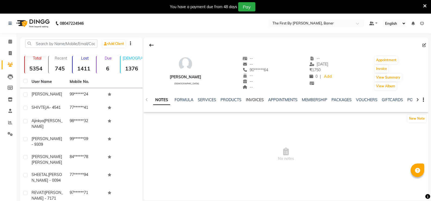
click at [259, 100] on link "INVOICES" at bounding box center [255, 99] width 18 height 5
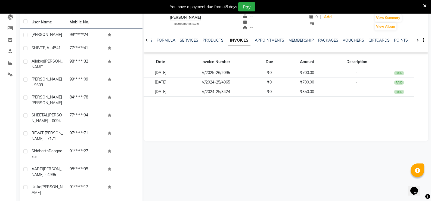
scroll to position [62, 0]
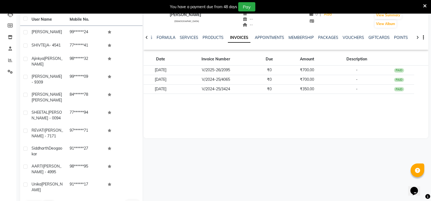
click at [189, 35] on div "NOTES FORMULA SERVICES PRODUCTS INVOICES APPOINTMENTS MEMBERSHIP PACKAGES VOUCH…" at bounding box center [286, 37] width 285 height 19
click at [189, 38] on link "SERVICES" at bounding box center [189, 37] width 18 height 5
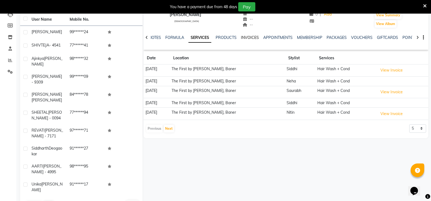
click at [254, 39] on link "INVOICES" at bounding box center [250, 37] width 18 height 5
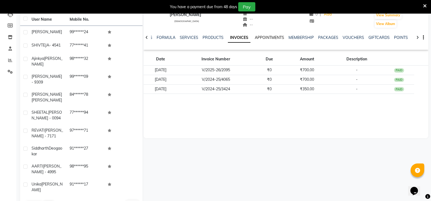
click at [274, 37] on link "APPOINTMENTS" at bounding box center [269, 37] width 29 height 5
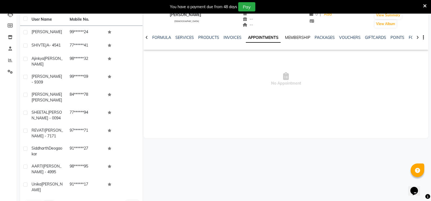
click at [299, 38] on link "MEMBERSHIP" at bounding box center [297, 37] width 25 height 5
click at [321, 38] on link "PACKAGES" at bounding box center [319, 37] width 20 height 5
click at [144, 37] on div at bounding box center [147, 37] width 6 height 11
click at [145, 37] on div at bounding box center [147, 37] width 6 height 11
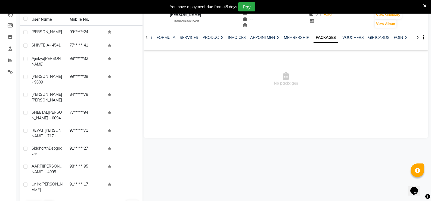
click at [145, 37] on div at bounding box center [147, 37] width 6 height 11
click at [147, 38] on icon at bounding box center [146, 38] width 2 height 4
click at [148, 38] on div "NOTES FORMULA SERVICES PRODUCTS INVOICES APPOINTMENTS MEMBERSHIP PACKAGES VOUCH…" at bounding box center [286, 37] width 285 height 19
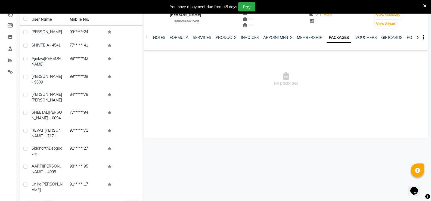
click at [148, 38] on div "NOTES FORMULA SERVICES PRODUCTS INVOICES APPOINTMENTS MEMBERSHIP PACKAGES VOUCH…" at bounding box center [286, 37] width 285 height 19
click at [229, 37] on link "PRODUCTS" at bounding box center [226, 37] width 21 height 5
click at [194, 37] on link "SERVICES" at bounding box center [193, 37] width 18 height 5
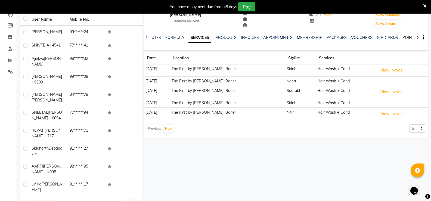
click at [408, 38] on link "POINTS" at bounding box center [409, 37] width 14 height 5
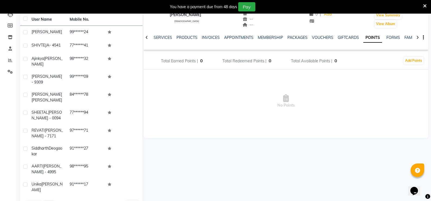
click at [417, 36] on icon at bounding box center [417, 38] width 2 height 4
click at [147, 36] on icon at bounding box center [146, 38] width 2 height 4
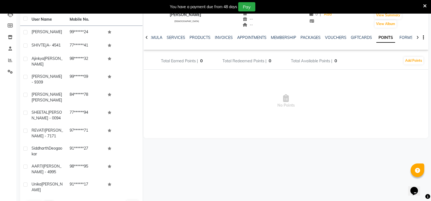
click at [147, 36] on icon at bounding box center [146, 38] width 2 height 4
drag, startPoint x: 147, startPoint y: 36, endPoint x: 189, endPoint y: 38, distance: 42.2
click at [149, 36] on div at bounding box center [147, 37] width 6 height 11
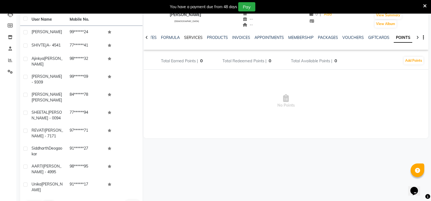
click at [189, 38] on link "SERVICES" at bounding box center [193, 37] width 18 height 5
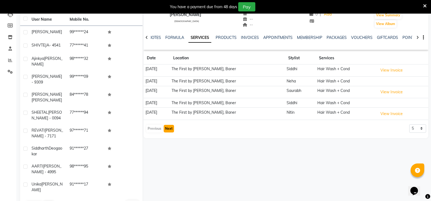
click at [169, 130] on button "Next" at bounding box center [169, 129] width 10 height 8
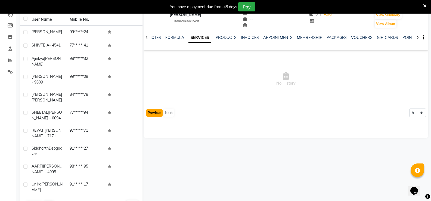
click at [154, 114] on button "Previous" at bounding box center [154, 113] width 16 height 8
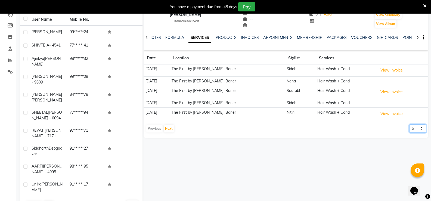
click at [416, 127] on select "5 10 50 100 500" at bounding box center [417, 128] width 17 height 8
select select "500"
click at [409, 124] on select "5 10 50 100 500" at bounding box center [417, 128] width 17 height 8
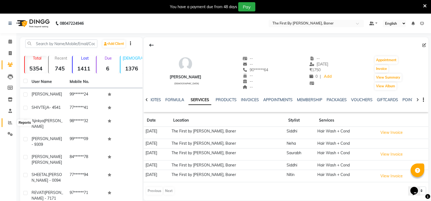
click at [10, 123] on icon at bounding box center [10, 122] width 4 height 4
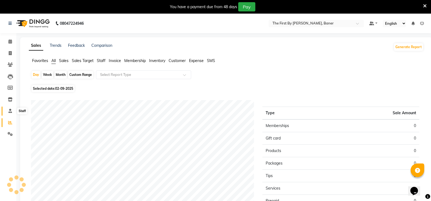
click at [9, 108] on span at bounding box center [10, 111] width 10 height 6
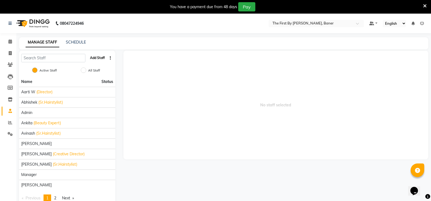
click at [100, 57] on button "Add Staff" at bounding box center [97, 57] width 19 height 9
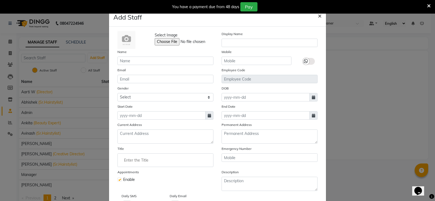
click at [318, 17] on span "×" at bounding box center [320, 15] width 4 height 8
checkbox input "false"
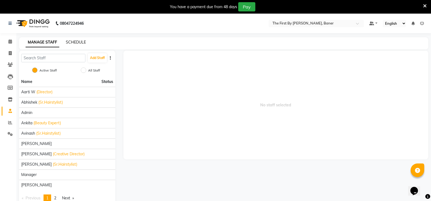
click at [83, 41] on link "SCHEDULE" at bounding box center [76, 42] width 20 height 5
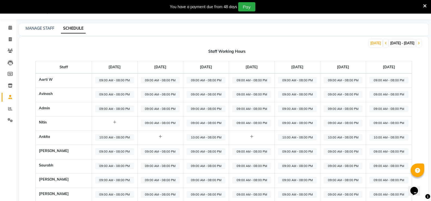
scroll to position [14, 0]
click at [250, 138] on icon at bounding box center [251, 137] width 3 height 4
select select "09:00 AM"
select select "10:00 PM"
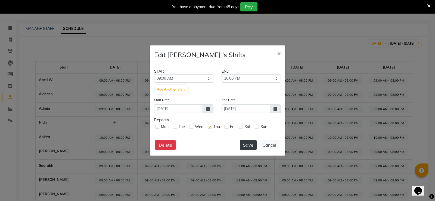
click at [247, 145] on button "Save" at bounding box center [248, 145] width 17 height 10
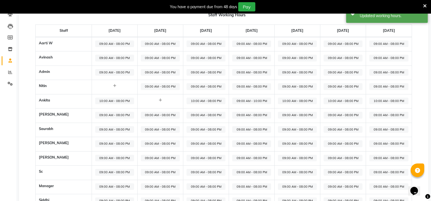
scroll to position [0, 0]
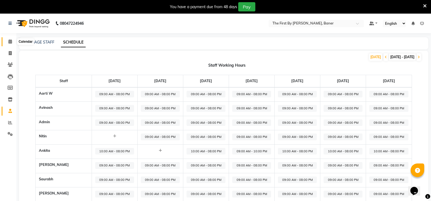
click at [9, 40] on icon at bounding box center [10, 41] width 4 height 4
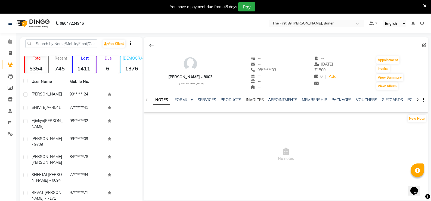
click at [244, 99] on ul "NOTES FORMULA SERVICES PRODUCTS INVOICES APPOINTMENTS MEMBERSHIP PACKAGES VOUCH…" at bounding box center [325, 100] width 345 height 6
drag, startPoint x: 253, startPoint y: 98, endPoint x: 254, endPoint y: 101, distance: 2.8
click at [253, 99] on link "INVOICES" at bounding box center [255, 99] width 18 height 5
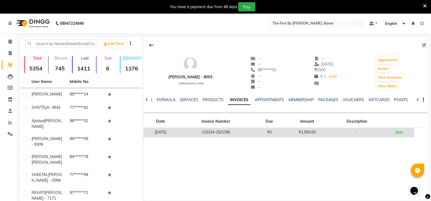
click at [247, 135] on td "V/2024-25/3786" at bounding box center [215, 133] width 77 height 10
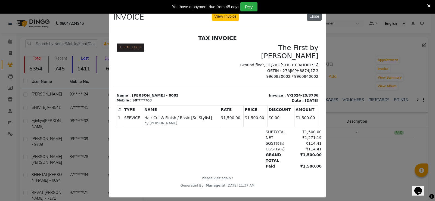
click at [308, 19] on button "Close" at bounding box center [314, 16] width 15 height 8
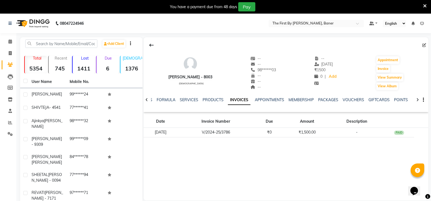
drag, startPoint x: 425, startPoint y: 4, endPoint x: 425, endPoint y: 8, distance: 3.3
click at [425, 5] on icon at bounding box center [425, 6] width 4 height 5
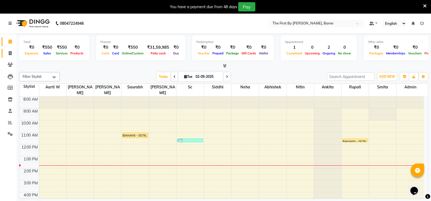
click at [2, 52] on link "Invoice" at bounding box center [8, 53] width 13 height 9
select select "6411"
select select "service"
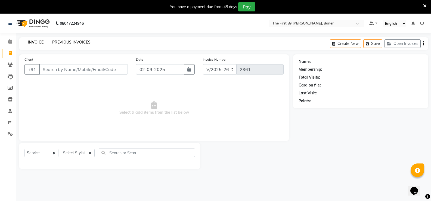
click at [68, 42] on link "PREVIOUS INVOICES" at bounding box center [71, 42] width 38 height 5
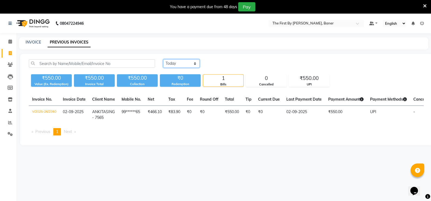
click at [186, 65] on select "Today Yesterday Custom Range" at bounding box center [181, 63] width 36 height 8
select select "range"
click at [163, 59] on select "Today Yesterday Custom Range" at bounding box center [181, 63] width 36 height 8
drag, startPoint x: 230, startPoint y: 63, endPoint x: 229, endPoint y: 67, distance: 3.8
click at [230, 63] on input "02-09-2025" at bounding box center [226, 64] width 38 height 8
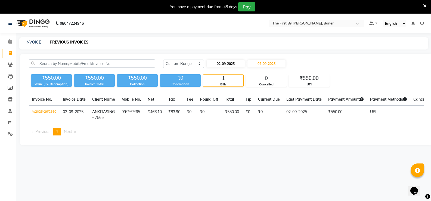
select select "9"
select select "2025"
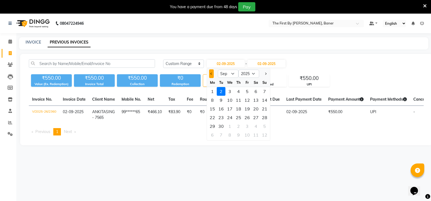
click at [211, 73] on span "Previous month" at bounding box center [211, 74] width 2 height 2
select select "8"
drag, startPoint x: 266, startPoint y: 116, endPoint x: 270, endPoint y: 99, distance: 17.6
click at [266, 116] on div "24" at bounding box center [264, 117] width 9 height 9
type input "24-08-2025"
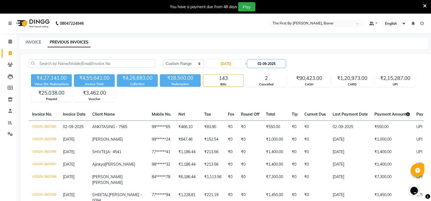
click at [273, 64] on input "02-09-2025" at bounding box center [266, 64] width 38 height 8
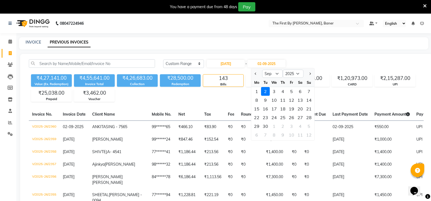
click at [258, 74] on div at bounding box center [256, 73] width 11 height 9
drag, startPoint x: 256, startPoint y: 74, endPoint x: 272, endPoint y: 95, distance: 26.5
click at [256, 74] on span "Previous month" at bounding box center [256, 74] width 2 height 2
select select "8"
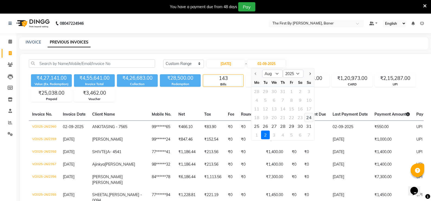
click at [309, 115] on div "24" at bounding box center [308, 117] width 9 height 9
type input "24-08-2025"
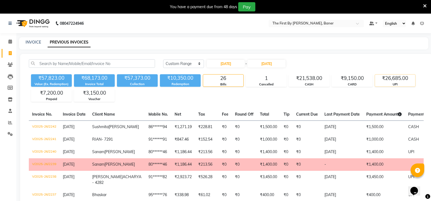
click at [392, 86] on div "UPI" at bounding box center [395, 84] width 40 height 5
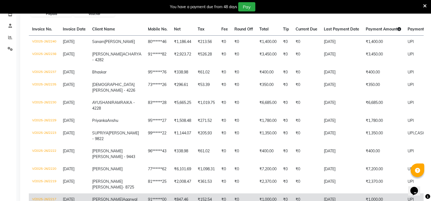
scroll to position [27, 0]
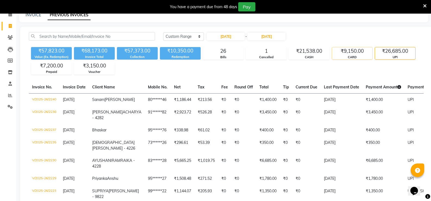
click at [346, 53] on div "₹9,150.00" at bounding box center [352, 51] width 40 height 8
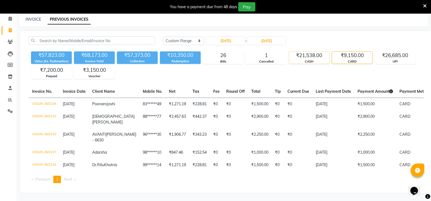
click at [313, 54] on div "₹21,538.00" at bounding box center [309, 56] width 40 height 8
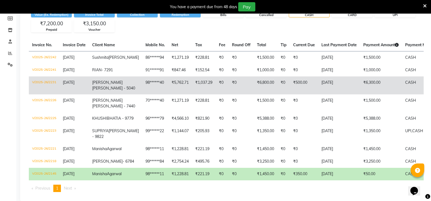
scroll to position [82, 0]
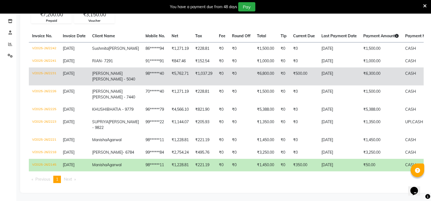
click at [111, 76] on span "KASHMIRA" at bounding box center [107, 73] width 30 height 5
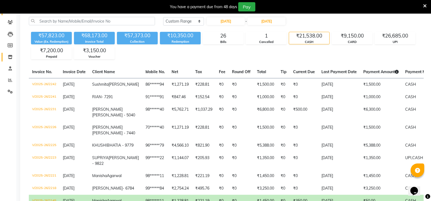
scroll to position [0, 0]
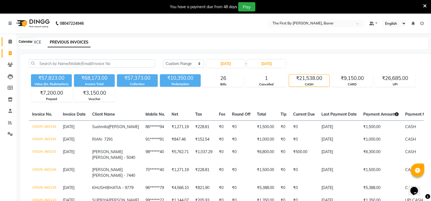
click at [8, 40] on icon at bounding box center [10, 41] width 4 height 4
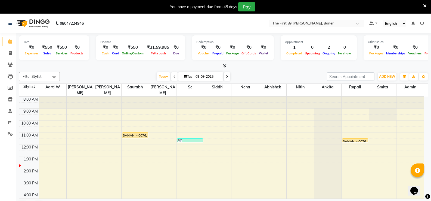
click at [2, 60] on li "Clients" at bounding box center [8, 65] width 16 height 12
click at [7, 54] on span at bounding box center [10, 53] width 10 height 6
select select "6411"
select select "service"
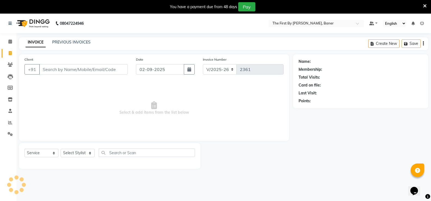
click at [80, 71] on input "Client" at bounding box center [83, 69] width 89 height 10
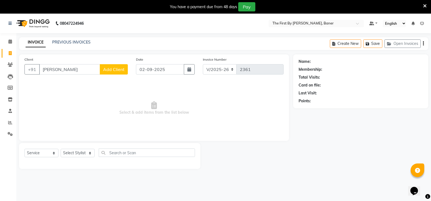
click at [80, 71] on input "Karishma ha" at bounding box center [69, 69] width 61 height 10
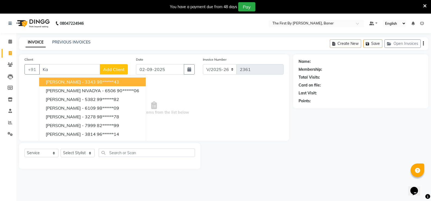
type input "K"
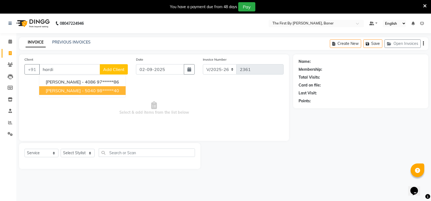
click at [67, 92] on span "[PERSON_NAME] - 5040" at bounding box center [71, 90] width 50 height 5
type input "98******40"
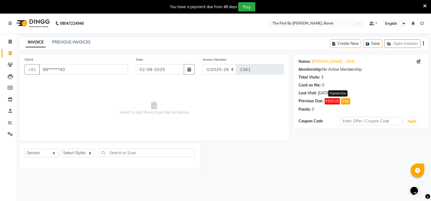
click at [343, 99] on button "Pay" at bounding box center [345, 101] width 9 height 6
select select "1"
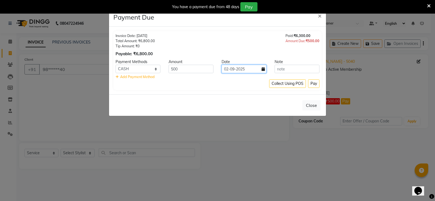
click at [248, 70] on input "02-09-2025" at bounding box center [244, 69] width 45 height 8
select select "9"
select select "2025"
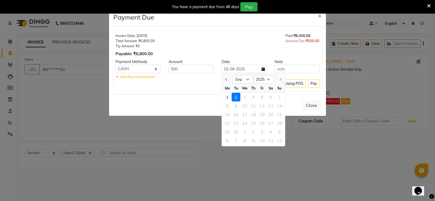
click at [223, 78] on div at bounding box center [227, 79] width 11 height 9
click at [225, 78] on button "Previous month" at bounding box center [226, 79] width 5 height 9
select select "8"
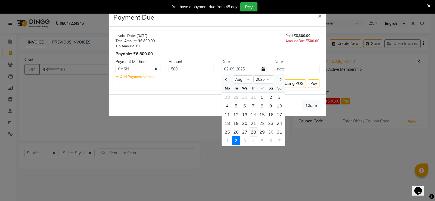
click at [253, 131] on div "28" at bounding box center [253, 131] width 9 height 9
type input "28-08-2025"
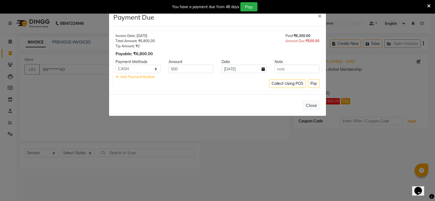
click at [263, 70] on icon at bounding box center [262, 69] width 3 height 4
select select "8"
select select "2025"
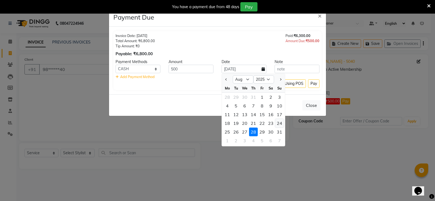
click at [282, 123] on div "24" at bounding box center [279, 123] width 9 height 9
type input "[DATE]"
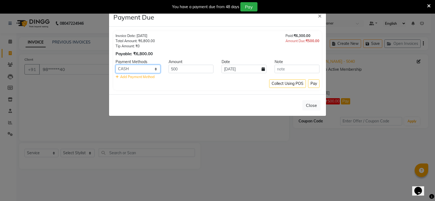
click at [144, 66] on select "Bank UPI CARD GPay LUZO ONLINE CASH" at bounding box center [138, 69] width 45 height 8
select select "8"
click at [116, 65] on select "Bank UPI CARD GPay LUZO ONLINE CASH" at bounding box center [138, 69] width 45 height 8
click at [311, 83] on button "Pay" at bounding box center [313, 83] width 11 height 8
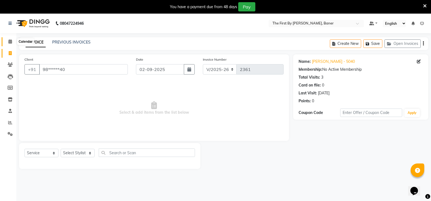
click at [12, 42] on icon at bounding box center [10, 41] width 4 height 4
drag, startPoint x: 85, startPoint y: 42, endPoint x: 240, endPoint y: 27, distance: 156.2
click at [85, 42] on link "PREVIOUS INVOICES" at bounding box center [71, 42] width 38 height 5
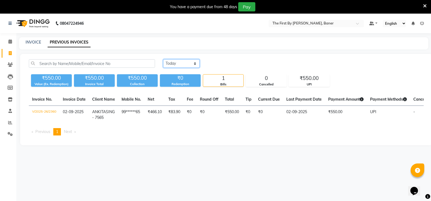
click at [180, 63] on select "Today Yesterday Custom Range" at bounding box center [181, 63] width 36 height 8
select select "range"
click at [163, 59] on select "Today Yesterday Custom Range" at bounding box center [181, 63] width 36 height 8
click at [229, 62] on input "02-09-2025" at bounding box center [226, 64] width 38 height 8
select select "9"
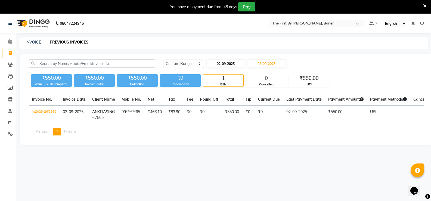
select select "2025"
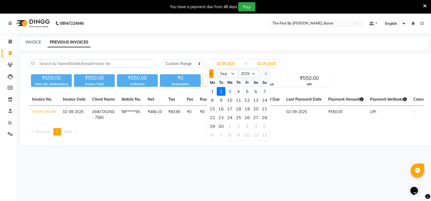
click at [211, 74] on span "Previous month" at bounding box center [211, 74] width 2 height 2
select select "8"
click at [264, 118] on div "24" at bounding box center [264, 117] width 9 height 9
type input "[DATE]"
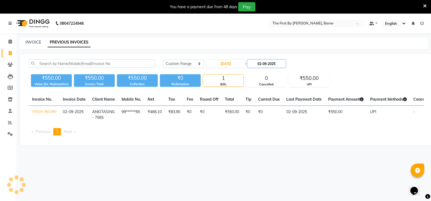
click at [279, 64] on input "02-09-2025" at bounding box center [266, 64] width 38 height 8
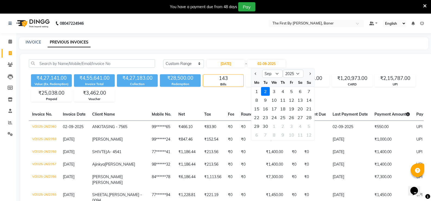
click at [257, 73] on button "Previous month" at bounding box center [255, 73] width 5 height 9
select select "8"
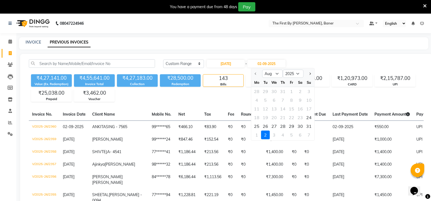
drag, startPoint x: 310, startPoint y: 118, endPoint x: 316, endPoint y: 114, distance: 6.9
click at [310, 118] on div "24" at bounding box center [308, 117] width 9 height 9
type input "[DATE]"
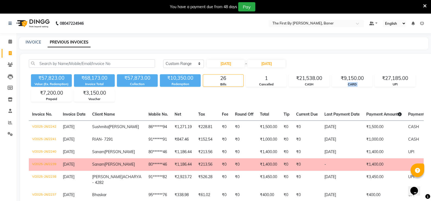
click at [374, 79] on div "₹57,823.00 Value (Ex. Redemption) ₹68,173.00 Invoice Total ₹57,873.00 Collectio…" at bounding box center [226, 87] width 395 height 30
click at [392, 81] on div "₹27,185.00" at bounding box center [395, 78] width 40 height 8
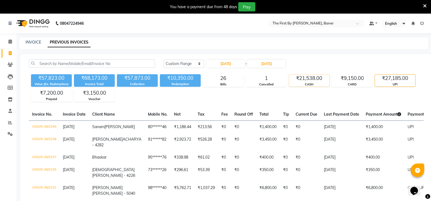
click at [312, 78] on div "₹21,538.00" at bounding box center [309, 78] width 40 height 8
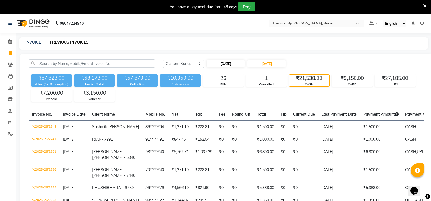
click at [231, 67] on div "24-08-2025 - 24-08-2025" at bounding box center [246, 63] width 80 height 9
click at [232, 61] on input "[DATE]" at bounding box center [226, 64] width 38 height 8
select select "8"
select select "2025"
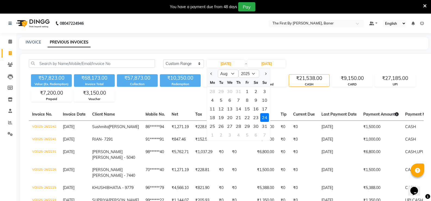
click at [229, 56] on div "Today Yesterday Custom Range 24-08-2025 Jan Feb Mar Apr May Jun Jul Aug Sep Oct…" at bounding box center [226, 162] width 412 height 217
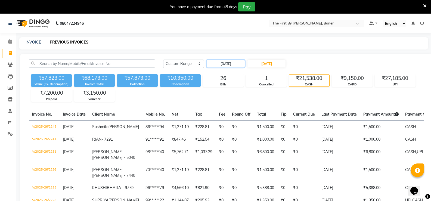
scroll to position [54, 0]
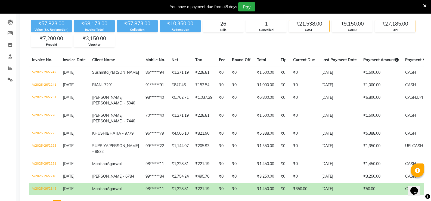
click at [392, 23] on div "₹27,185.00" at bounding box center [395, 24] width 40 height 8
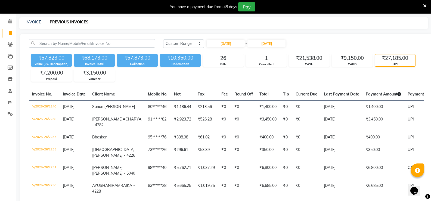
scroll to position [0, 0]
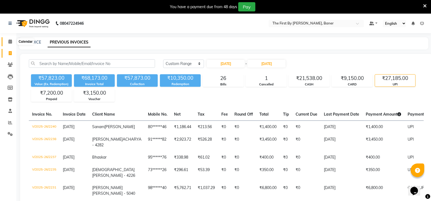
click at [6, 43] on span at bounding box center [10, 42] width 10 height 6
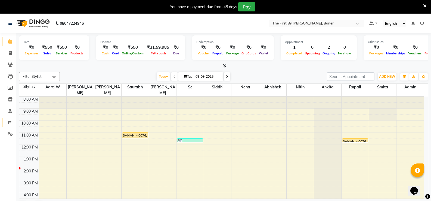
click at [7, 121] on span at bounding box center [10, 123] width 10 height 6
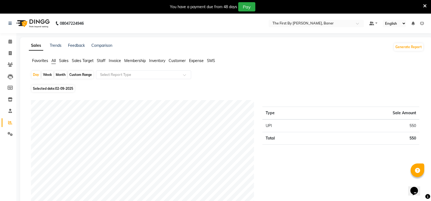
click at [104, 60] on span "Staff" at bounding box center [101, 60] width 9 height 5
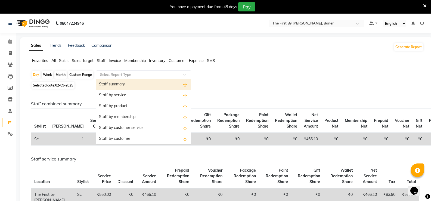
click at [133, 77] on input "text" at bounding box center [138, 74] width 78 height 5
click at [119, 87] on div "Staff summary" at bounding box center [143, 84] width 95 height 11
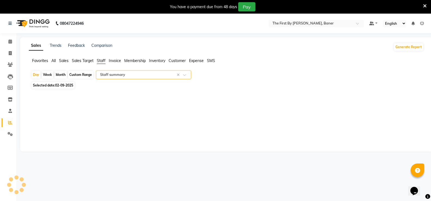
select select "csv"
click at [56, 75] on div "Month" at bounding box center [60, 75] width 13 height 8
select select "9"
select select "2025"
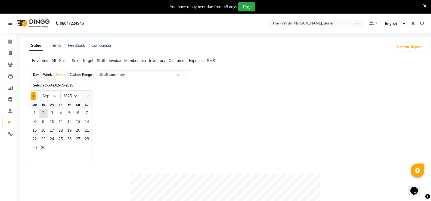
click at [33, 96] on button "Previous month" at bounding box center [33, 96] width 4 height 9
select select "7"
click at [46, 115] on span "1" at bounding box center [43, 113] width 9 height 9
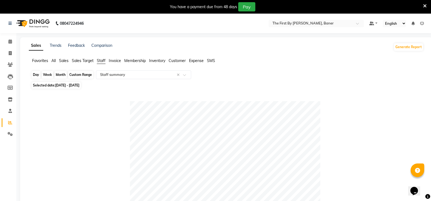
click at [58, 74] on div "Month" at bounding box center [60, 75] width 13 height 8
select select "7"
select select "2025"
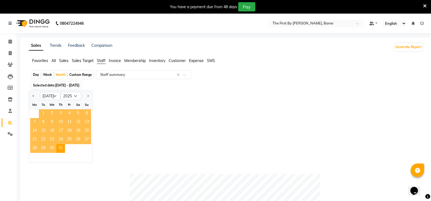
click at [42, 115] on span "1" at bounding box center [43, 113] width 9 height 9
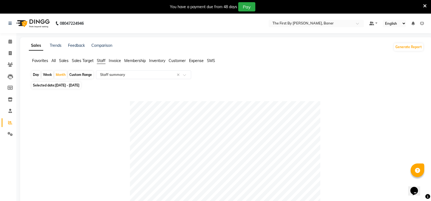
click at [56, 60] on span "All" at bounding box center [53, 60] width 4 height 5
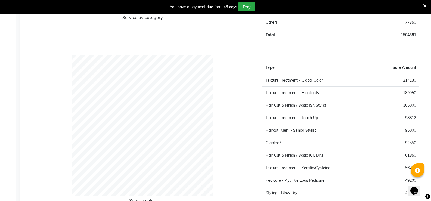
scroll to position [716, 0]
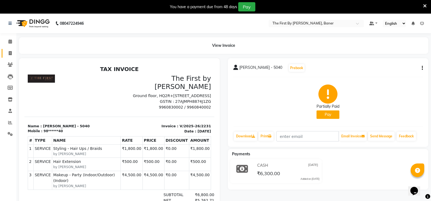
click at [9, 49] on link "Invoice" at bounding box center [8, 53] width 13 height 9
select select "6411"
select select "service"
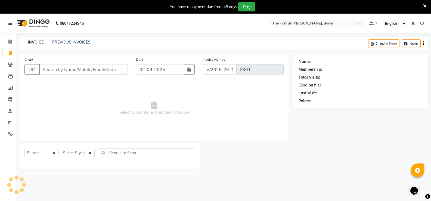
scroll to position [14, 0]
